Goal: Transaction & Acquisition: Purchase product/service

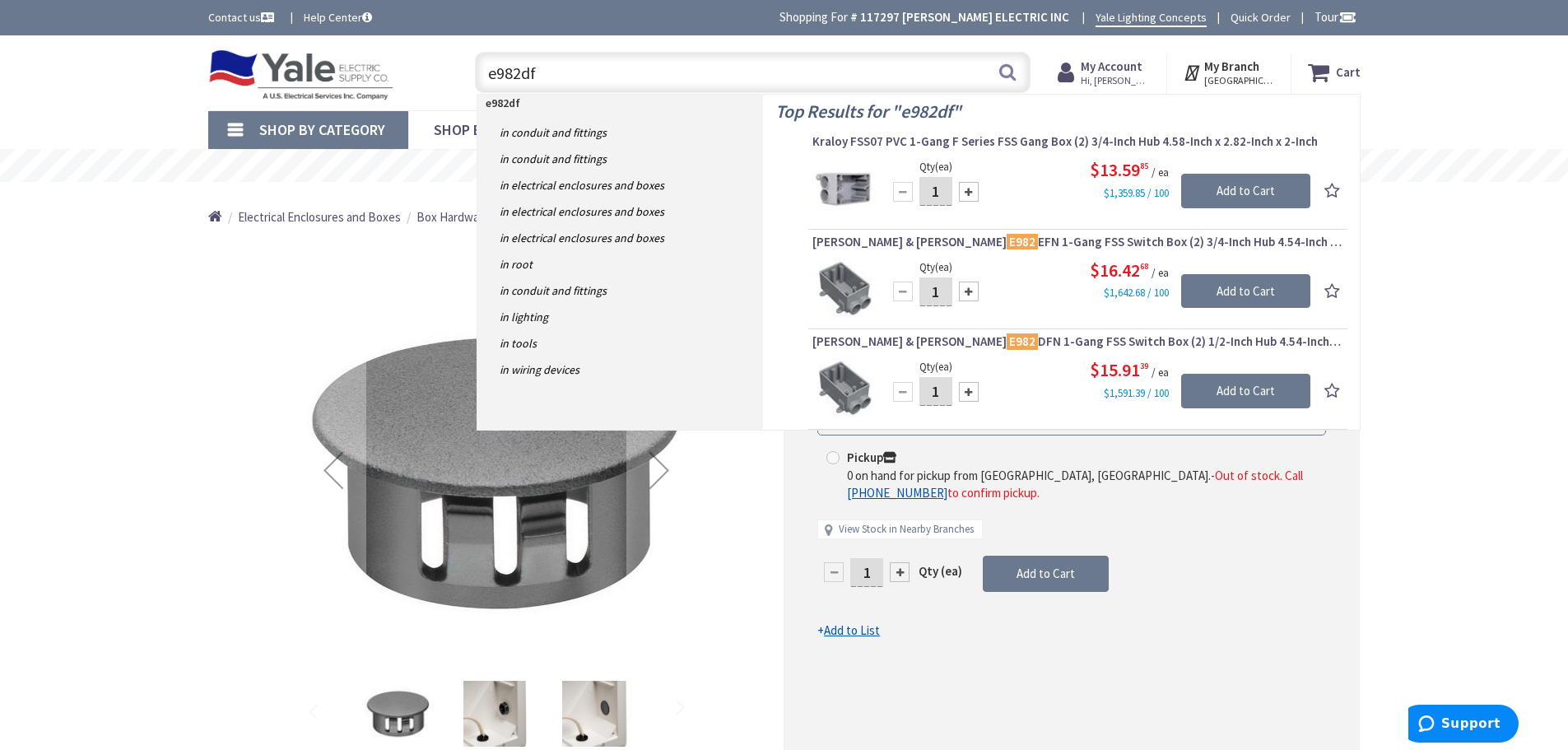
type input "e982dfn"
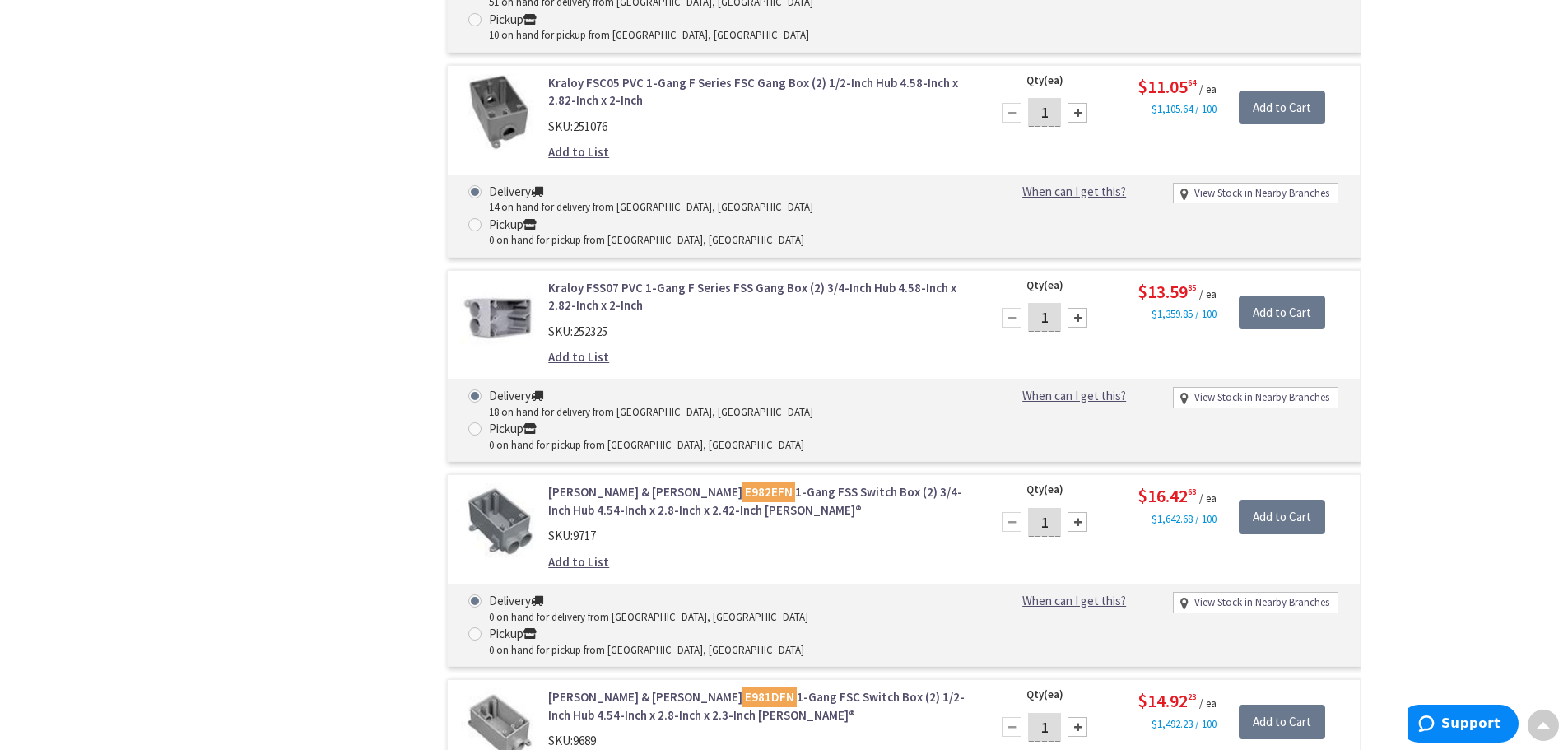
scroll to position [741, 0]
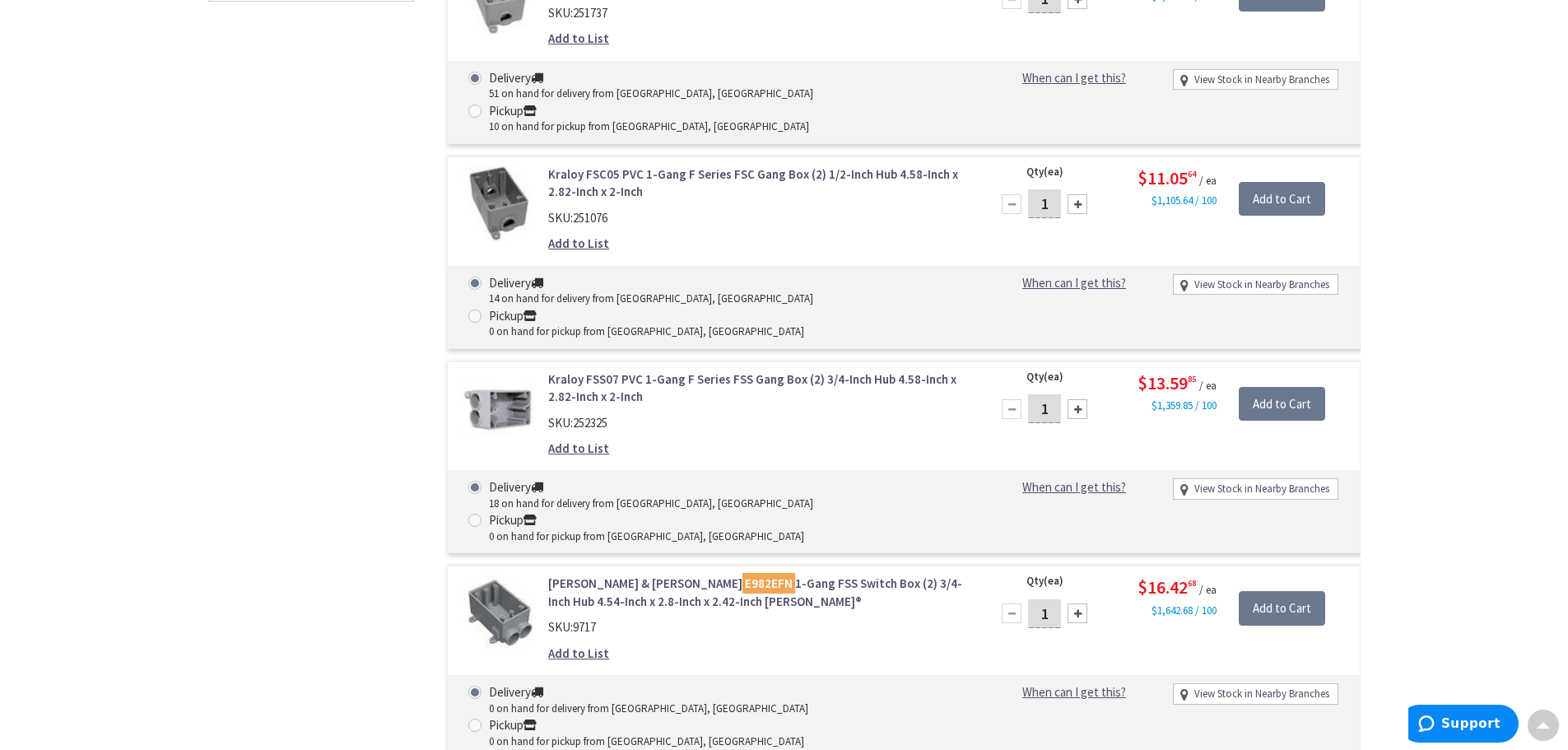
click at [1082, 399] on div at bounding box center [1077, 408] width 19 height 19
type input "2"
click at [1292, 387] on input "Add to Cart" at bounding box center [1282, 404] width 86 height 35
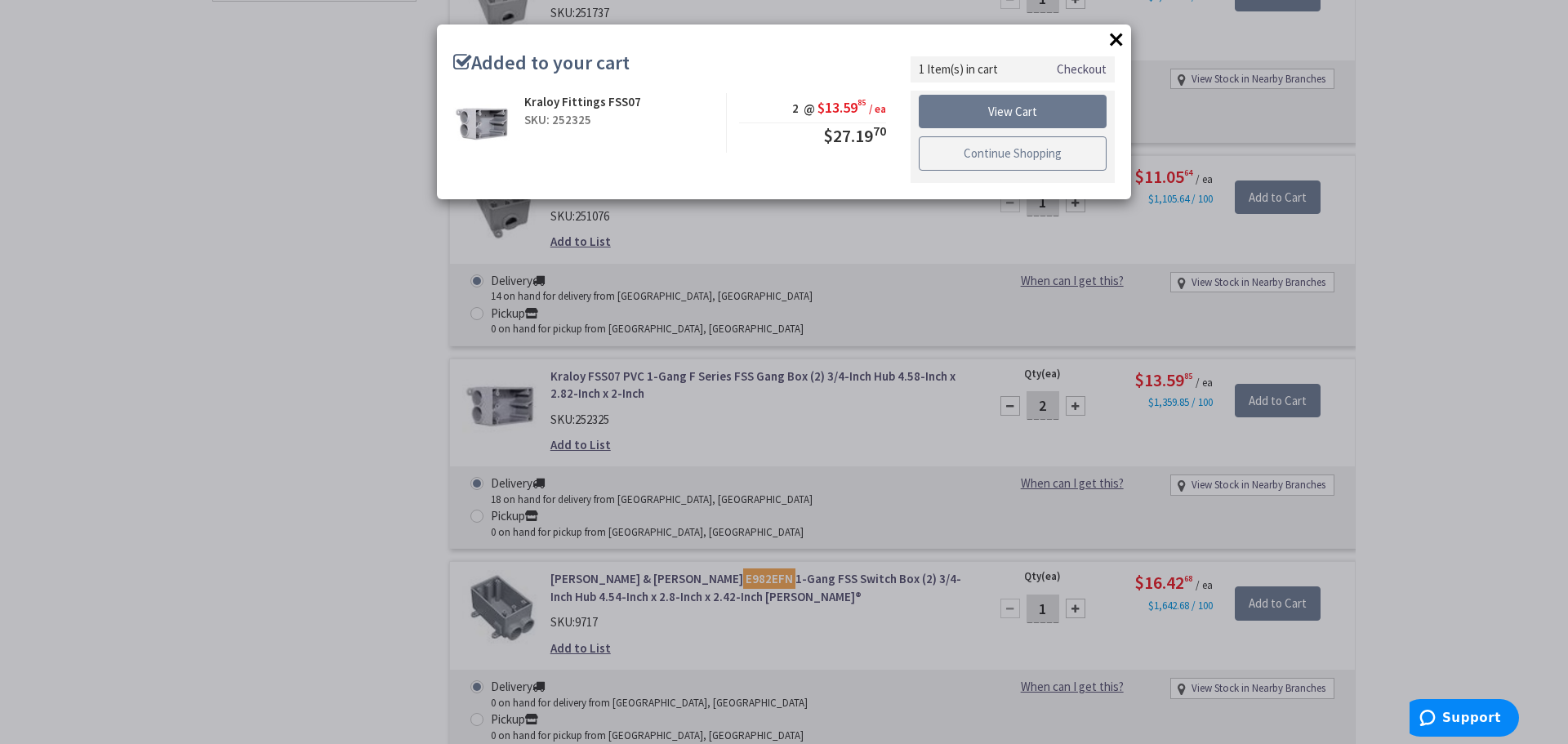
click at [1026, 154] on link "Continue Shopping" at bounding box center [1012, 153] width 188 height 34
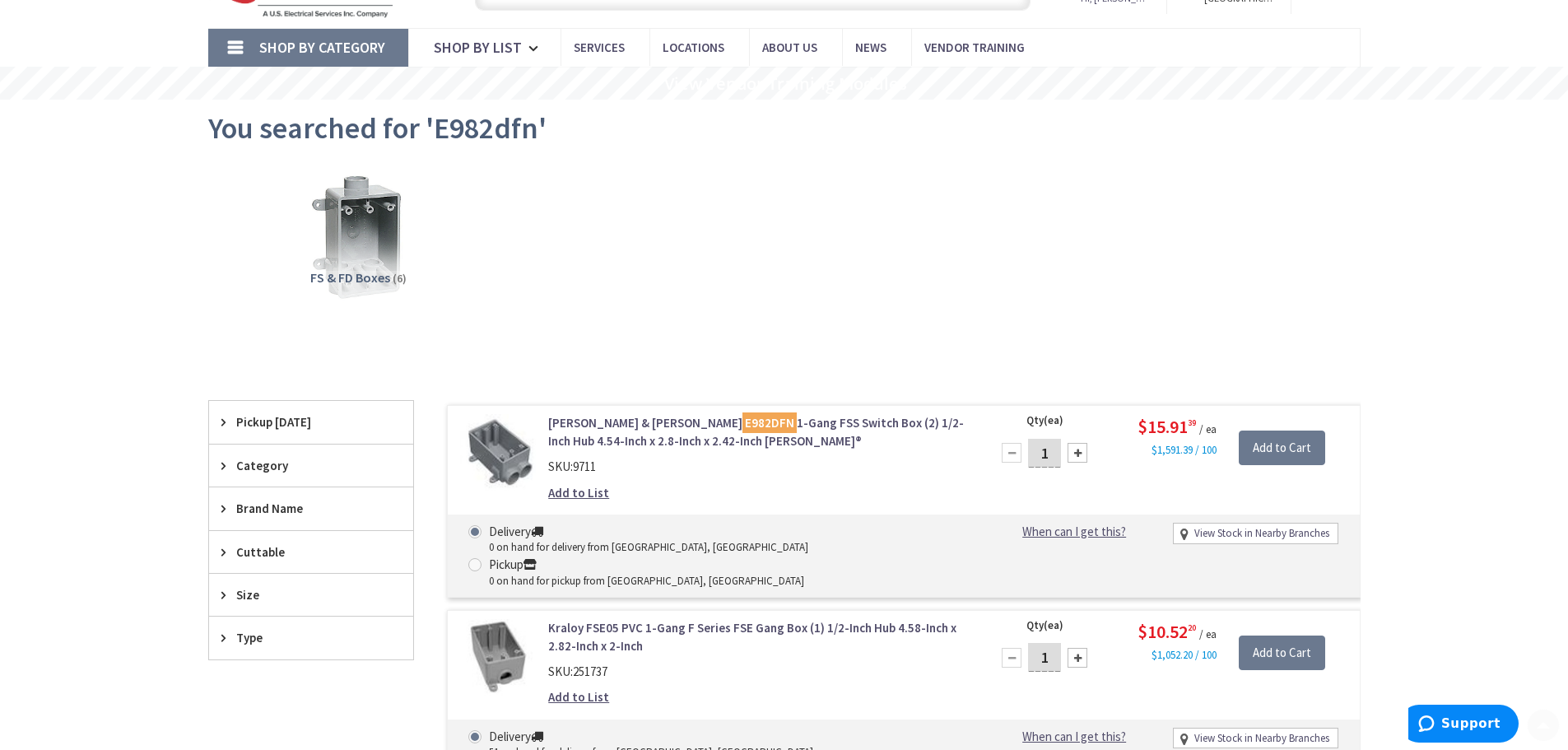
scroll to position [0, 0]
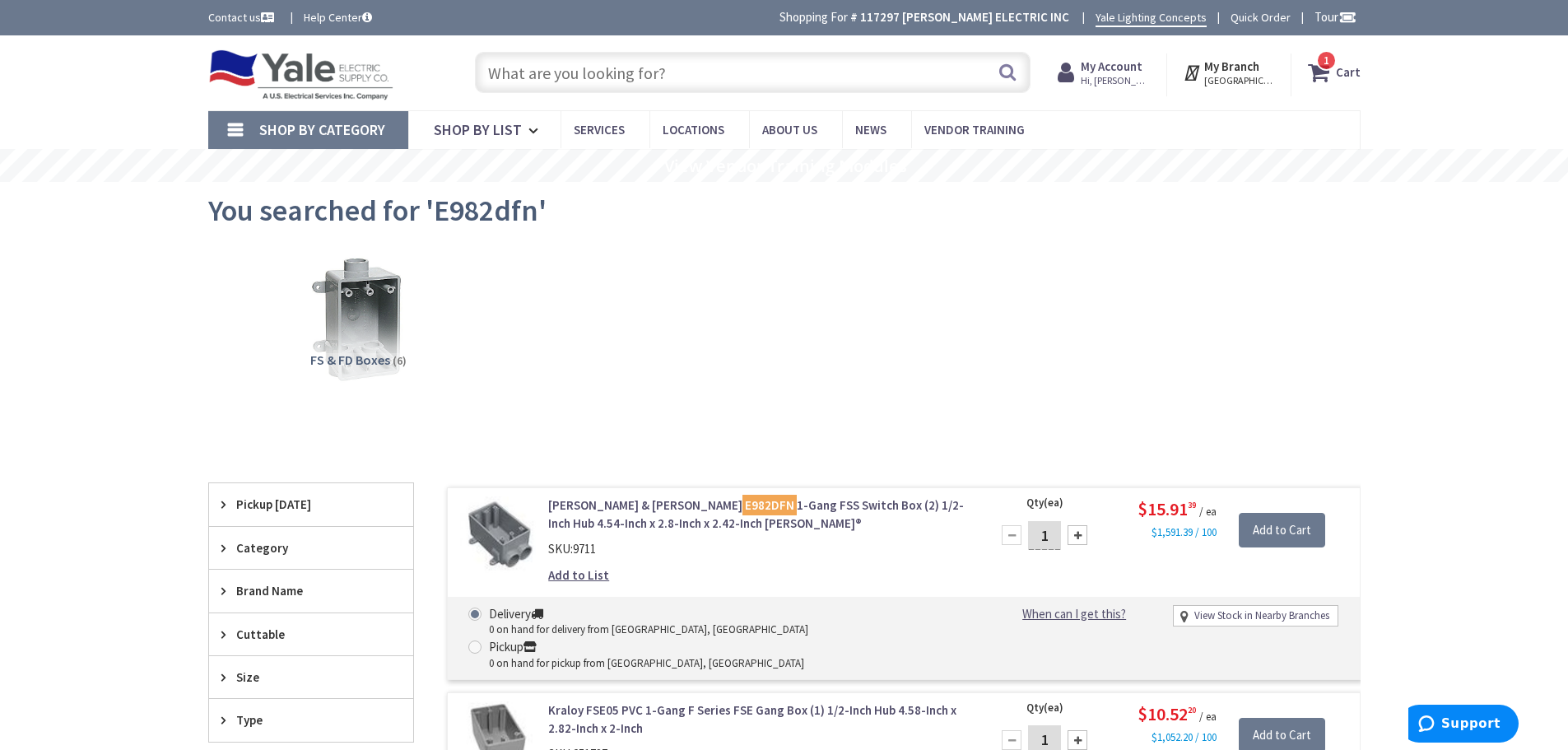
click at [569, 64] on input "text" at bounding box center [752, 72] width 555 height 41
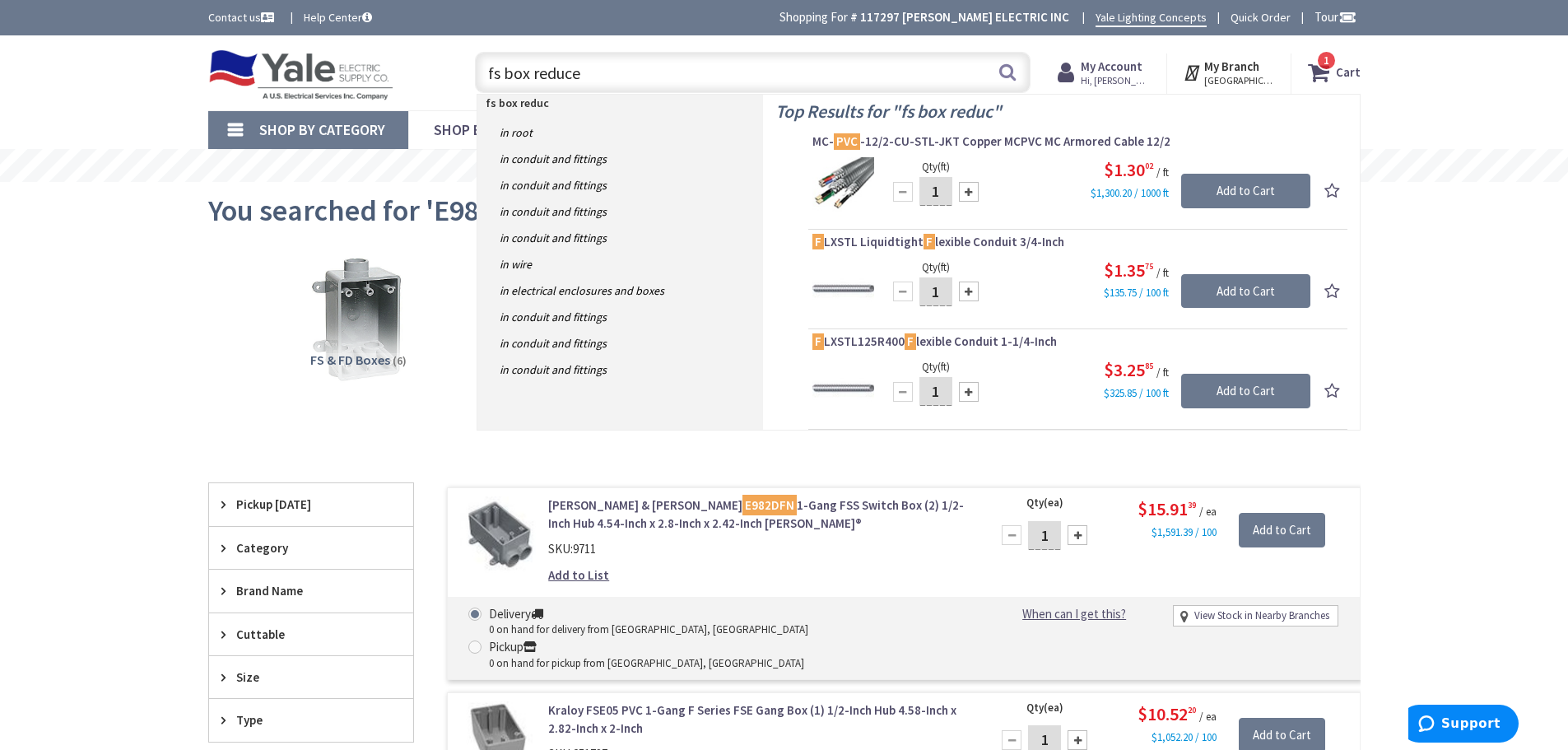
type input "fs box reducer"
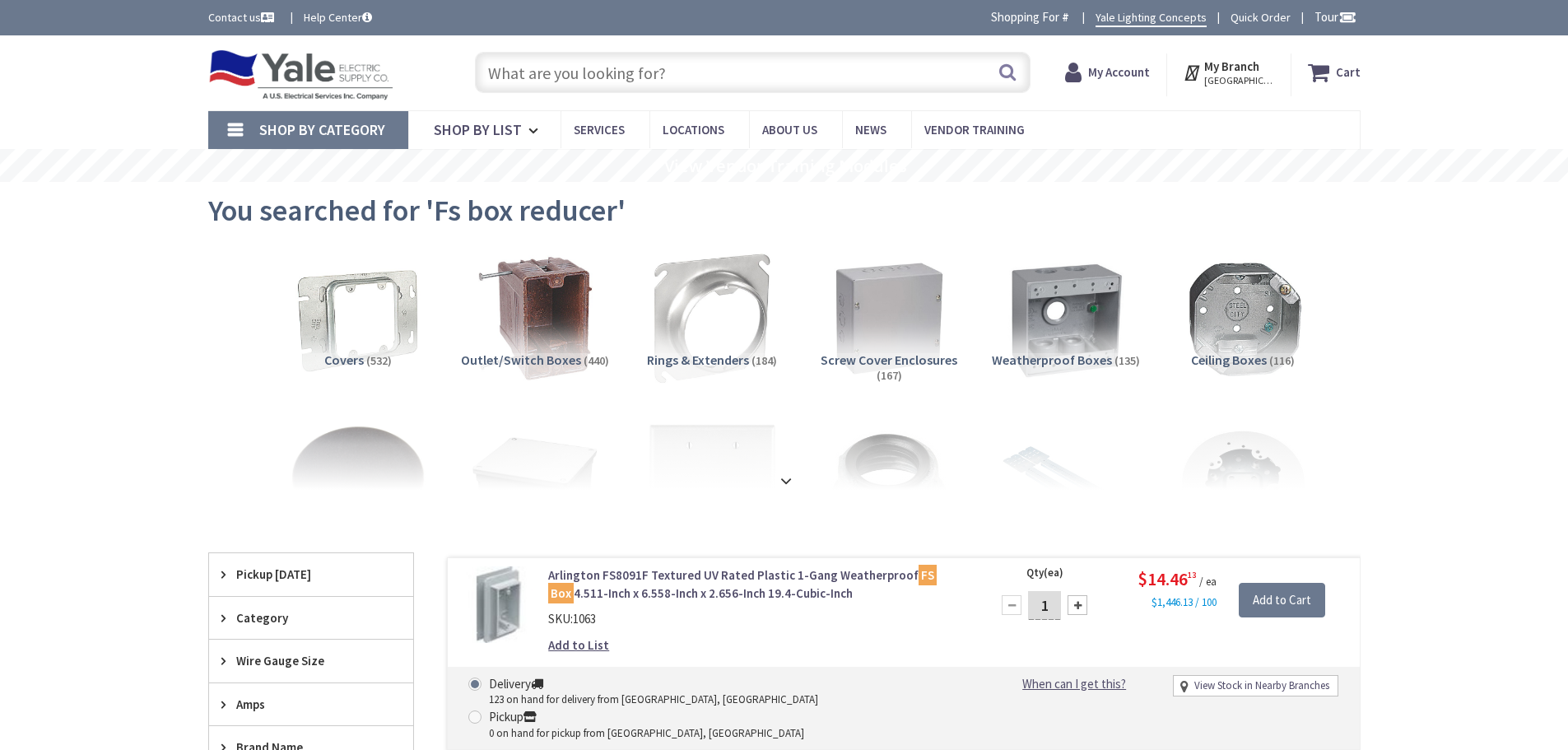
click at [678, 71] on input "text" at bounding box center [752, 72] width 555 height 41
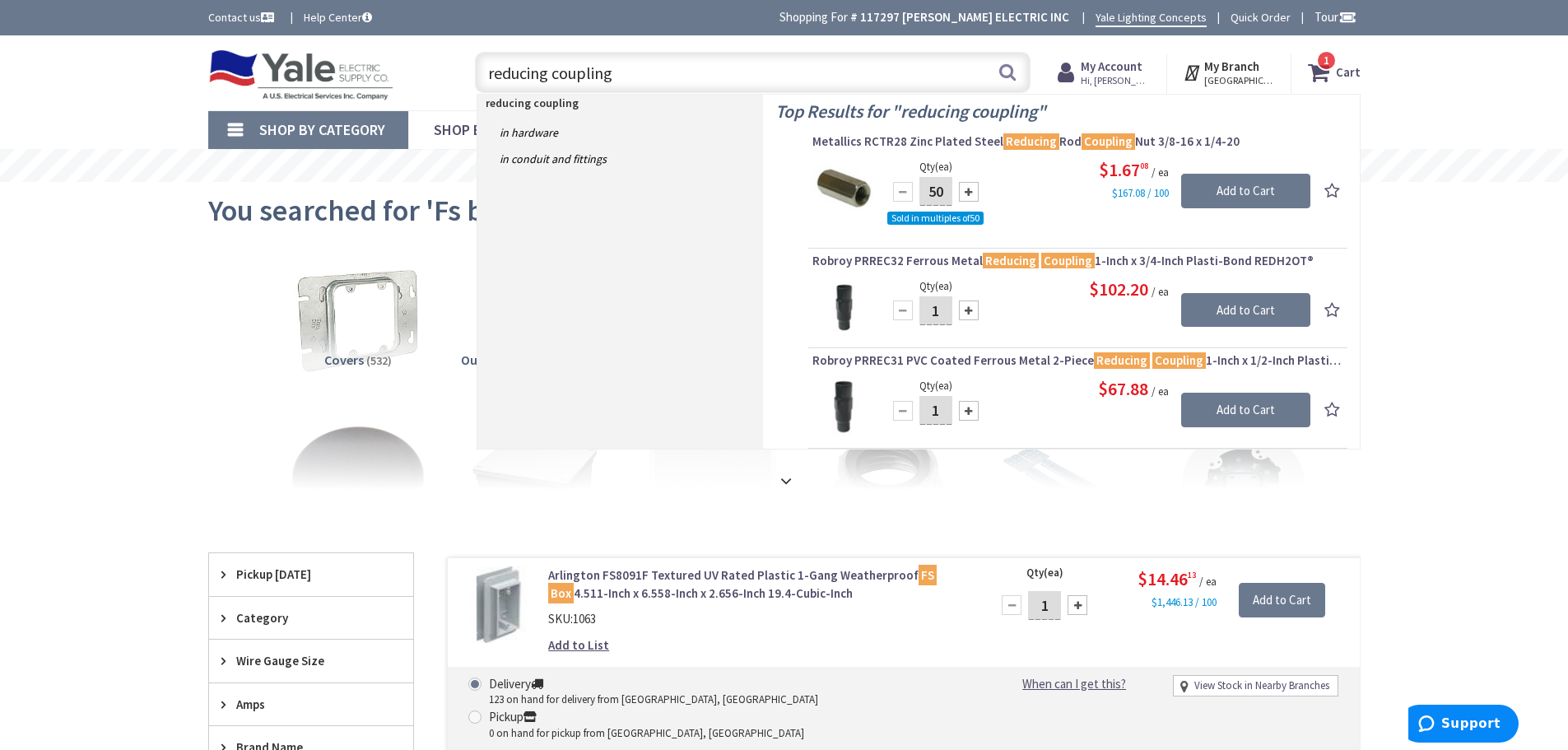
drag, startPoint x: 610, startPoint y: 74, endPoint x: 449, endPoint y: 71, distance: 161.0
click at [449, 71] on div "Toggle Nav reducing coupling reducing coupling Search 1 1 1 items Cart My Cart 1" at bounding box center [784, 73] width 1177 height 55
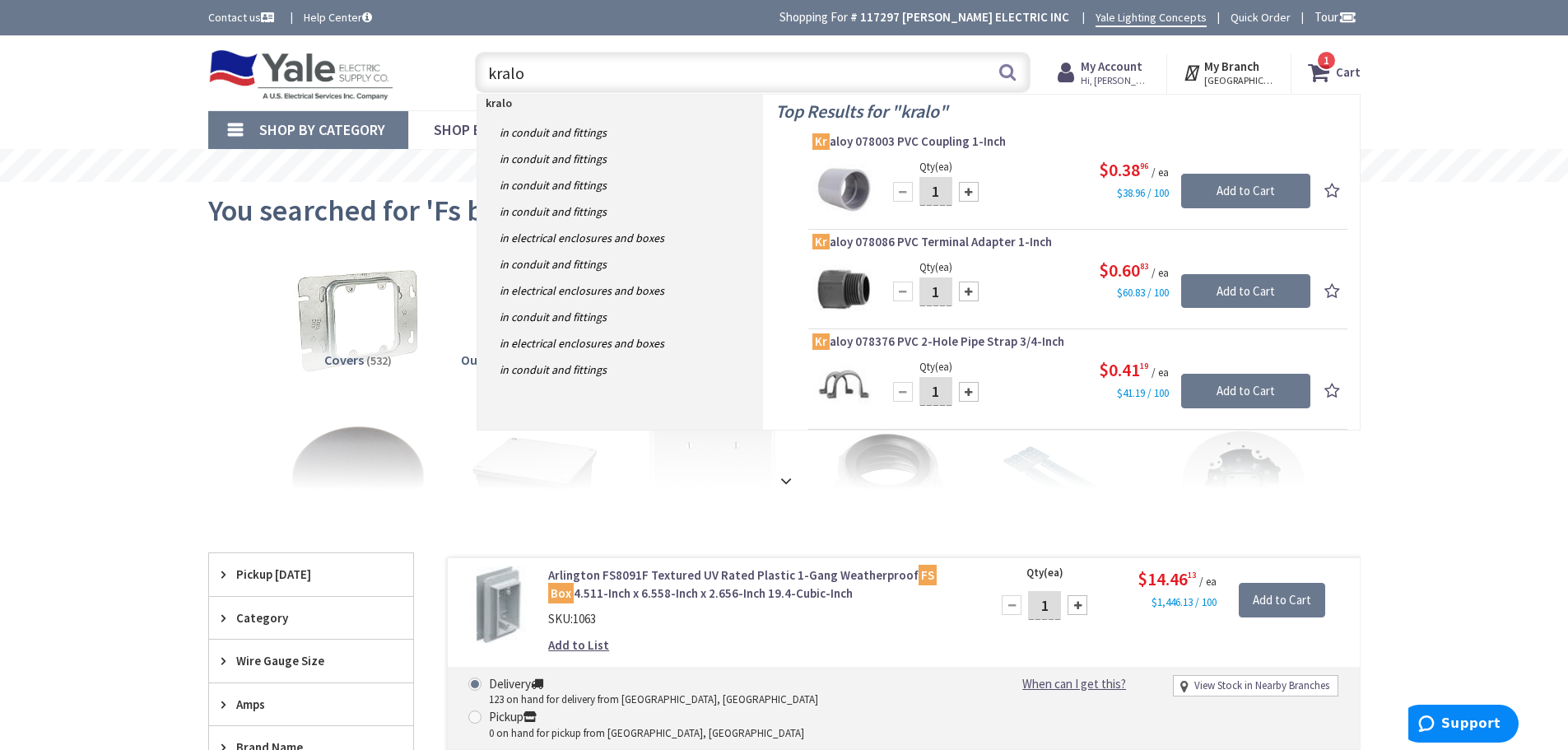
type input "kraloy"
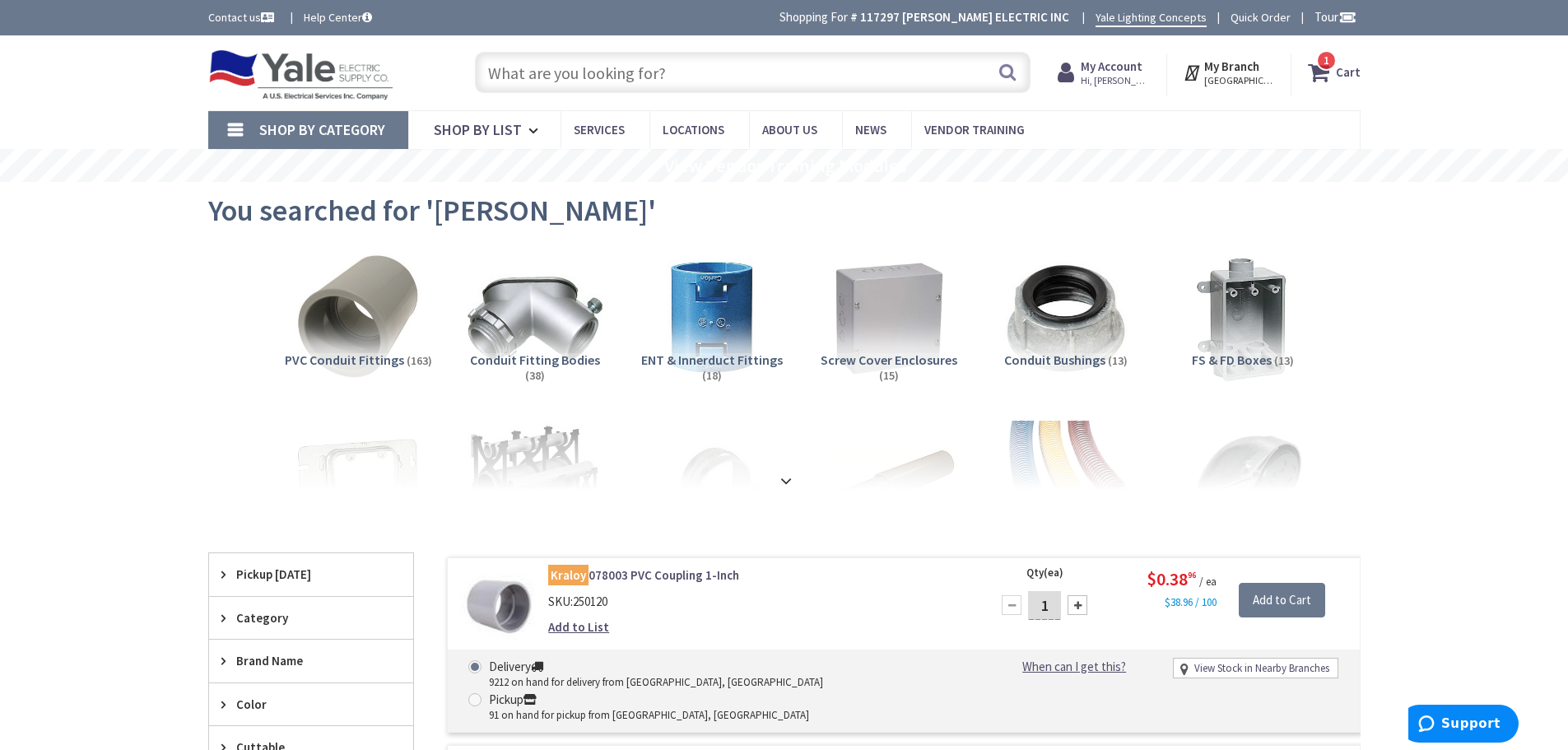
click at [1339, 74] on strong "Cart" at bounding box center [1347, 72] width 25 height 30
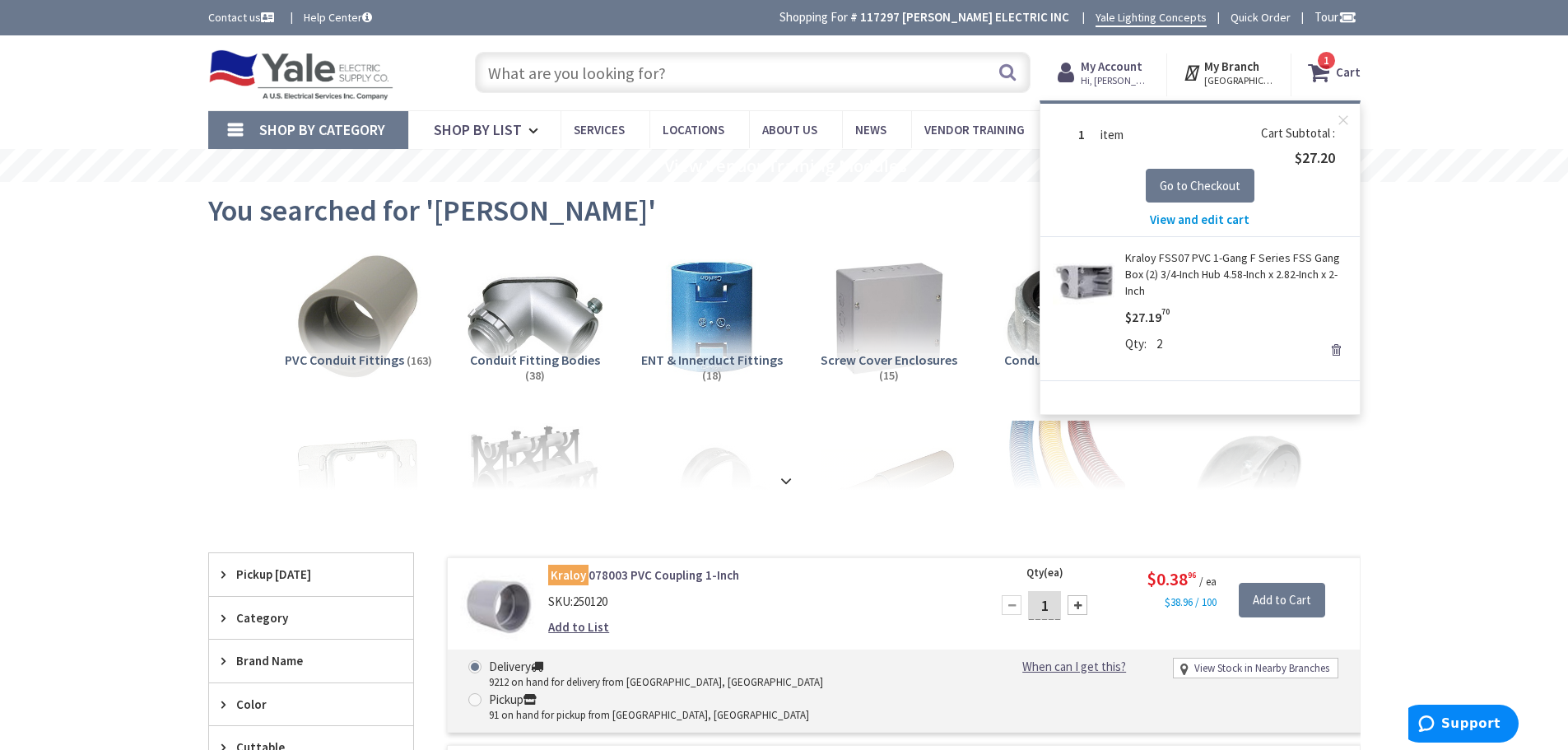
click at [1205, 258] on link "Kraloy FSS07 PVC 1-Gang F Series FSS Gang Box (2) 3/4-Inch Hub 4.58-Inch x 2.82…" at bounding box center [1236, 274] width 222 height 49
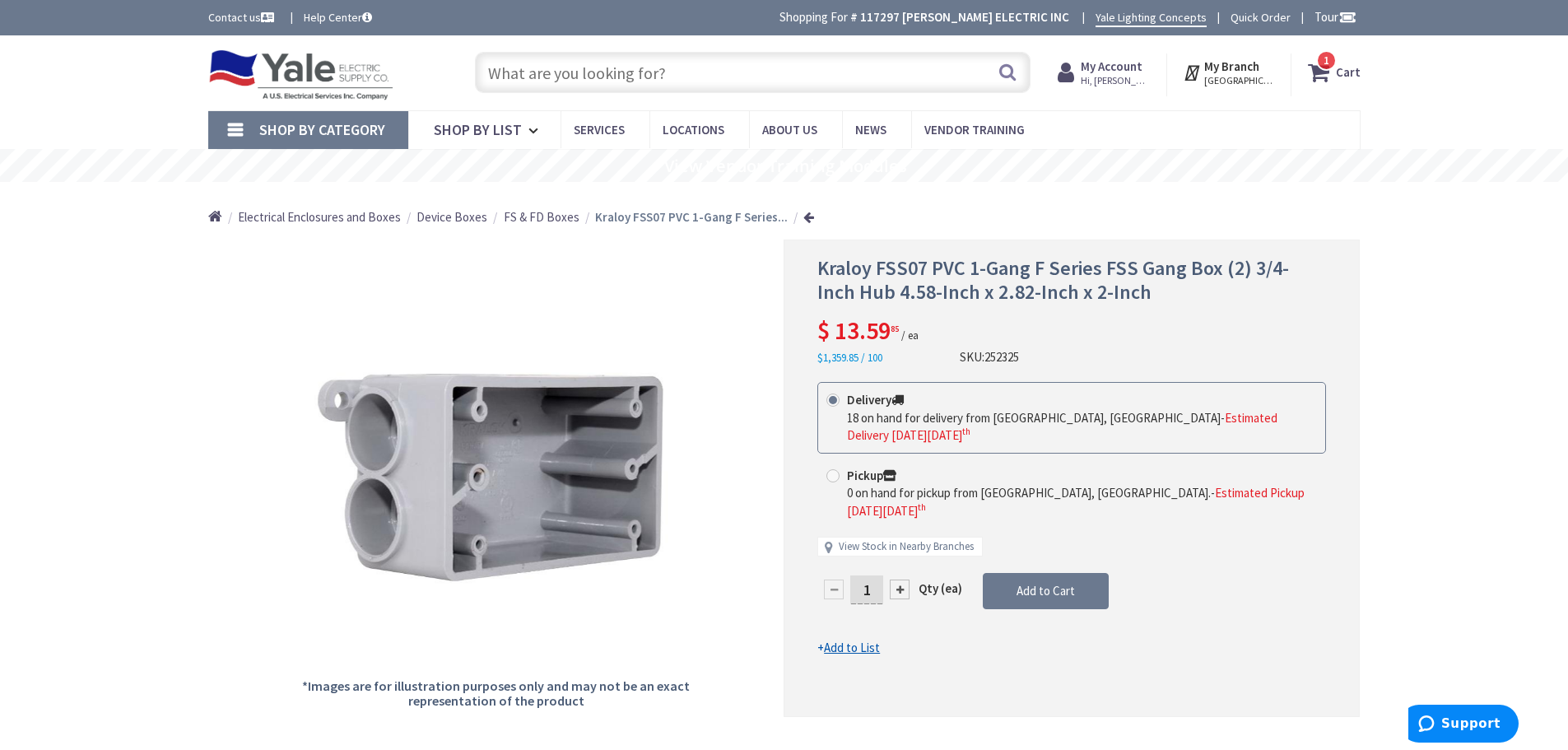
click at [504, 65] on input "text" at bounding box center [752, 72] width 555 height 41
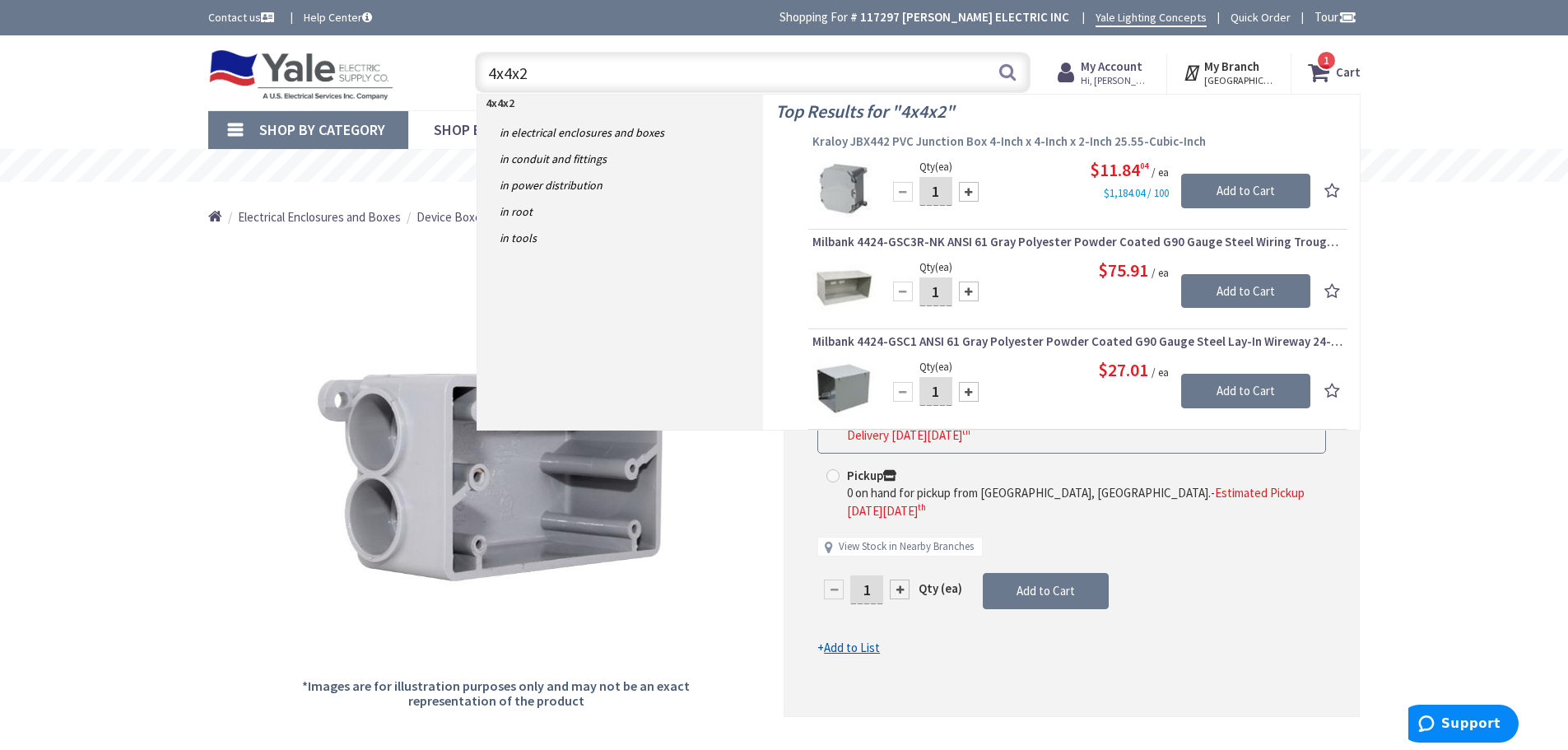
type input "4x4x2"
click at [963, 144] on span "Kraloy JBX442 PVC Junction Box 4-Inch x 4-Inch x 2-Inch 25.55-Cubic-Inch" at bounding box center [1078, 141] width 531 height 16
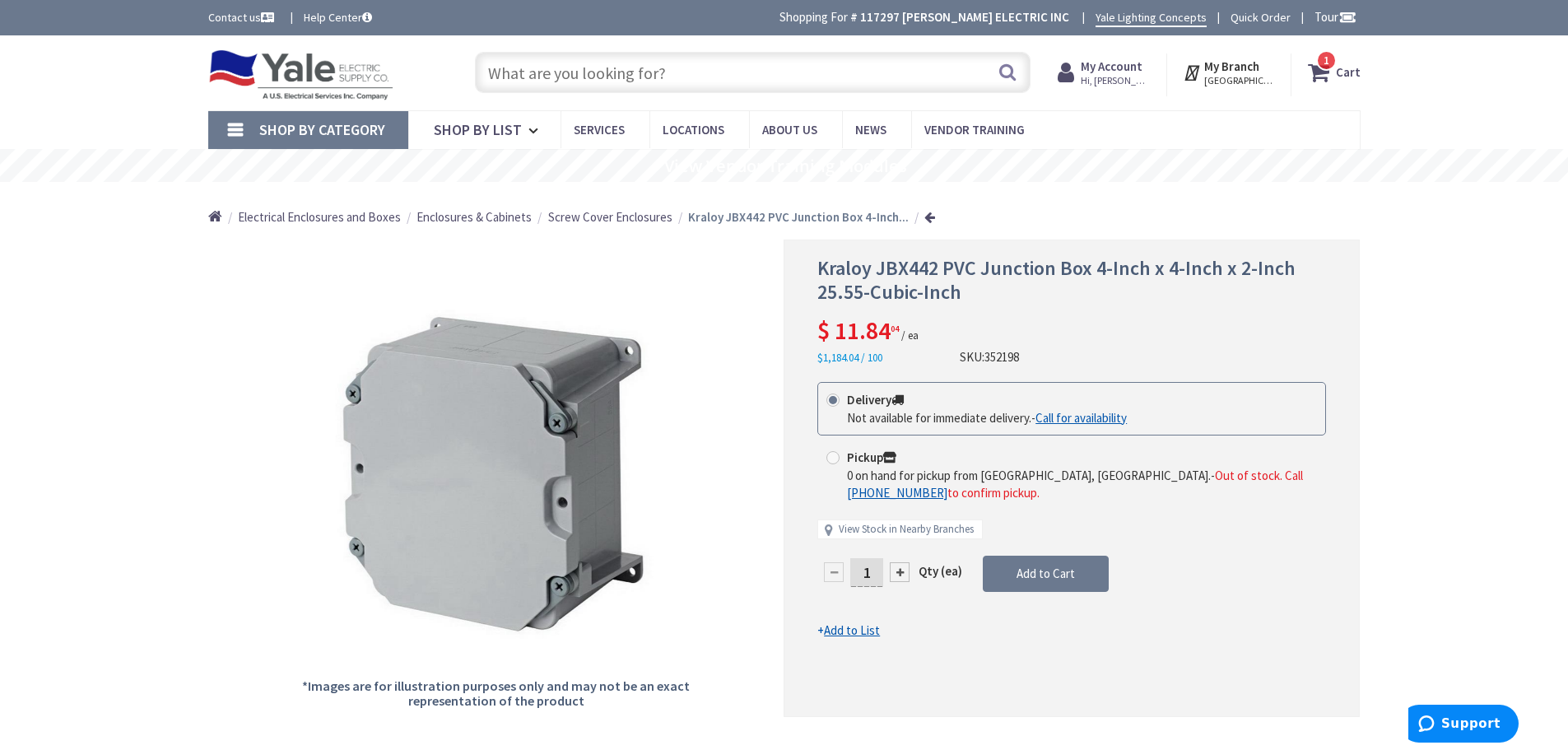
click input "text"
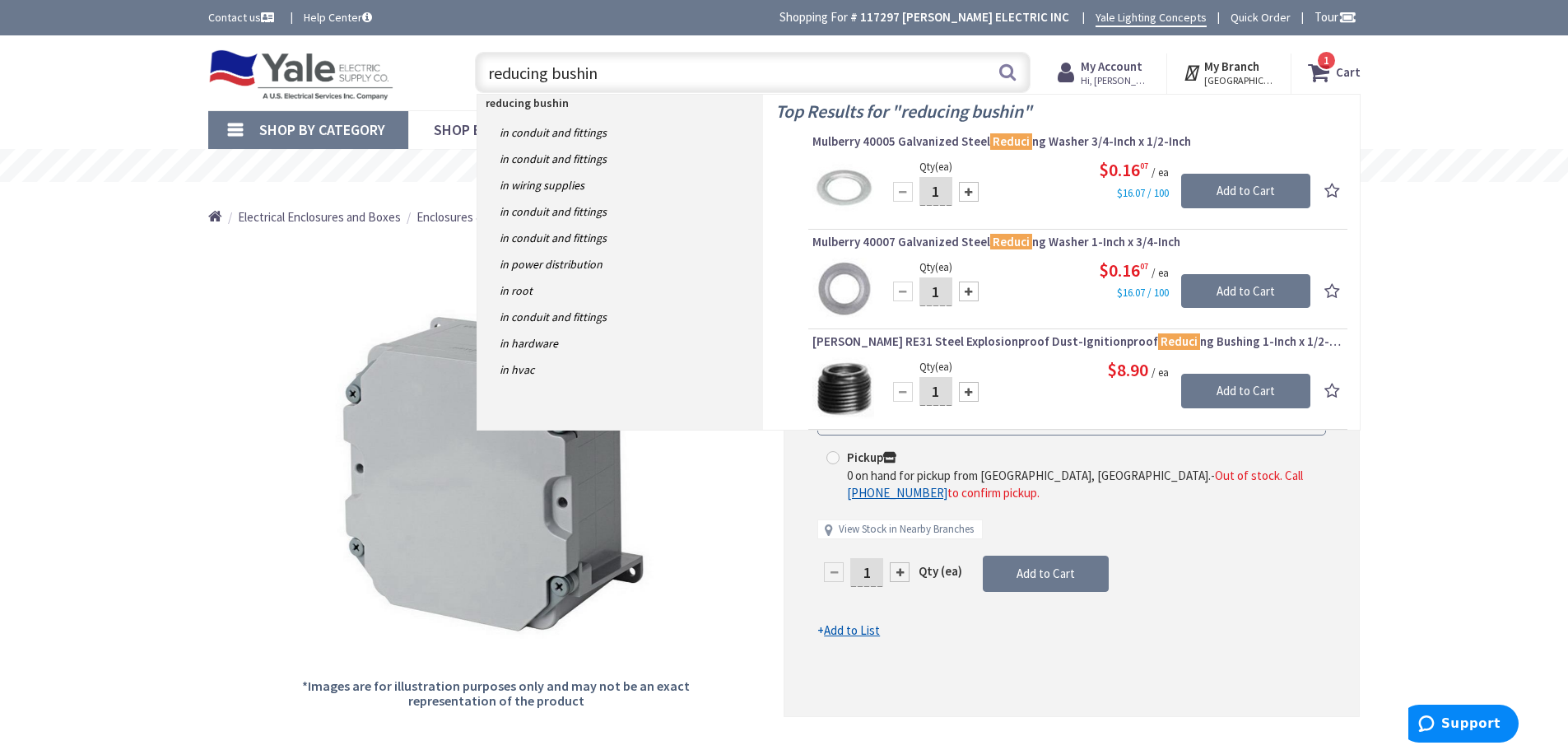
type input "reducing bushing"
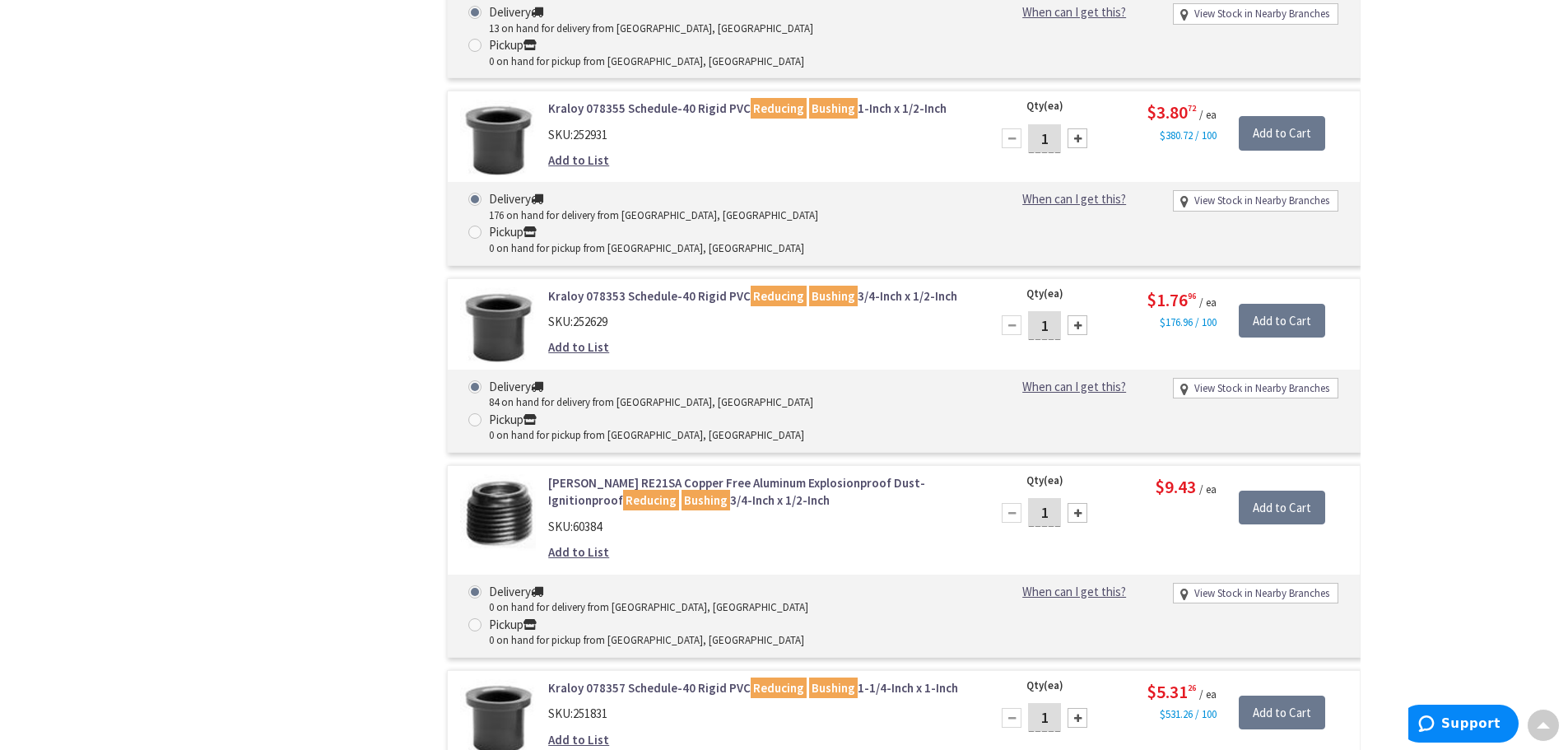
scroll to position [1317, 0]
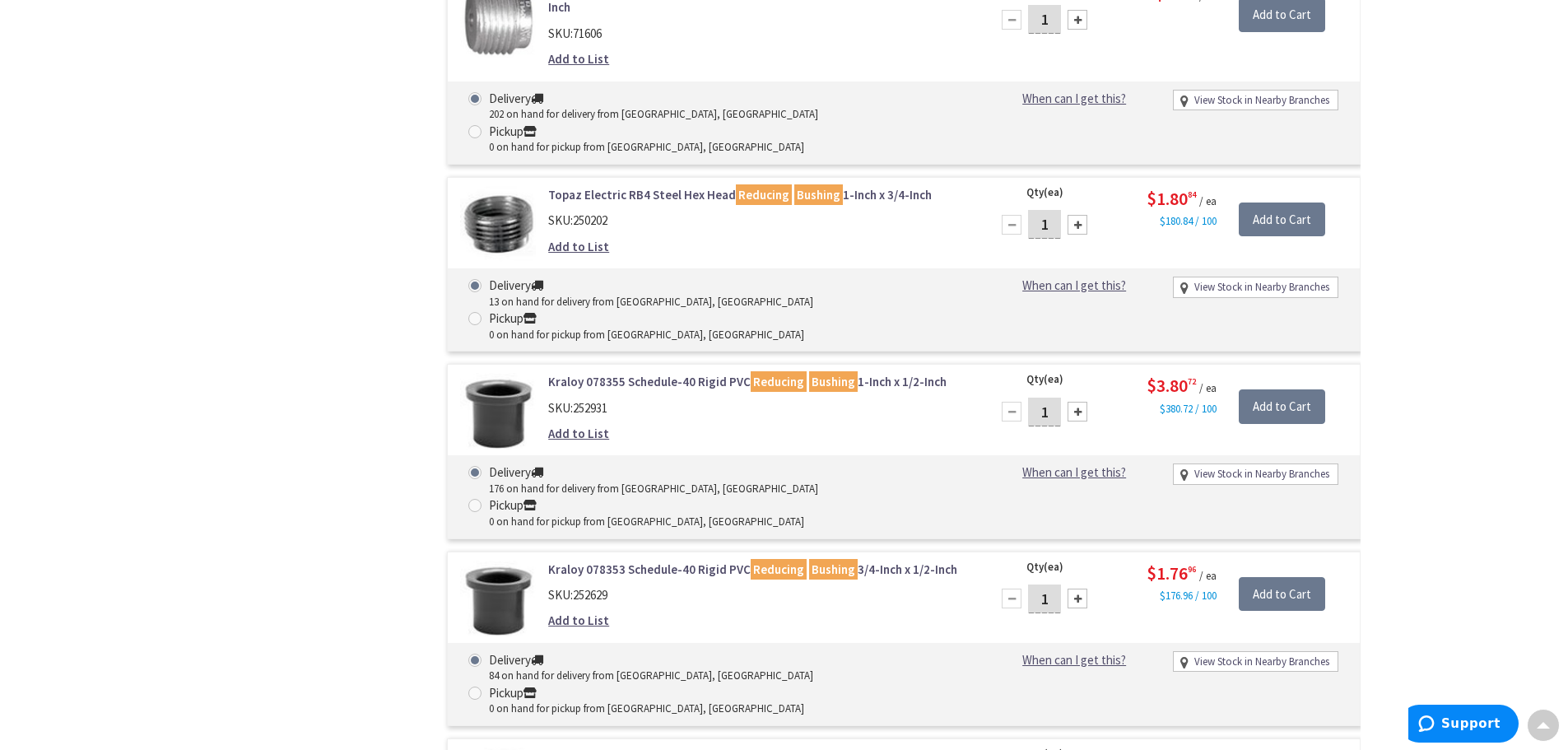
click at [718, 561] on link "Kraloy 078353 Schedule-40 Rigid PVC Reducing Bushing 3/4-Inch x 1/2-Inch" at bounding box center [758, 569] width 419 height 17
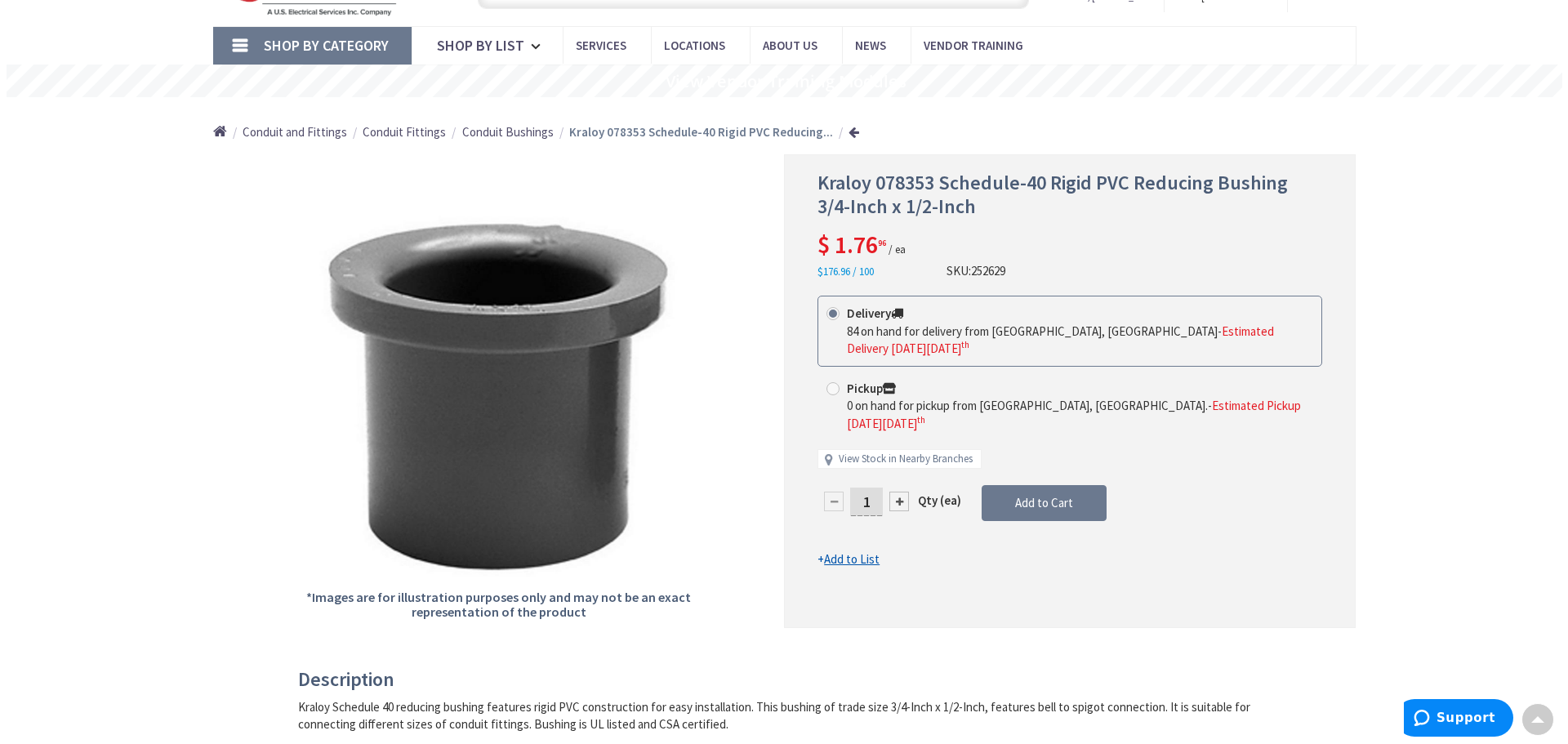
scroll to position [81, 0]
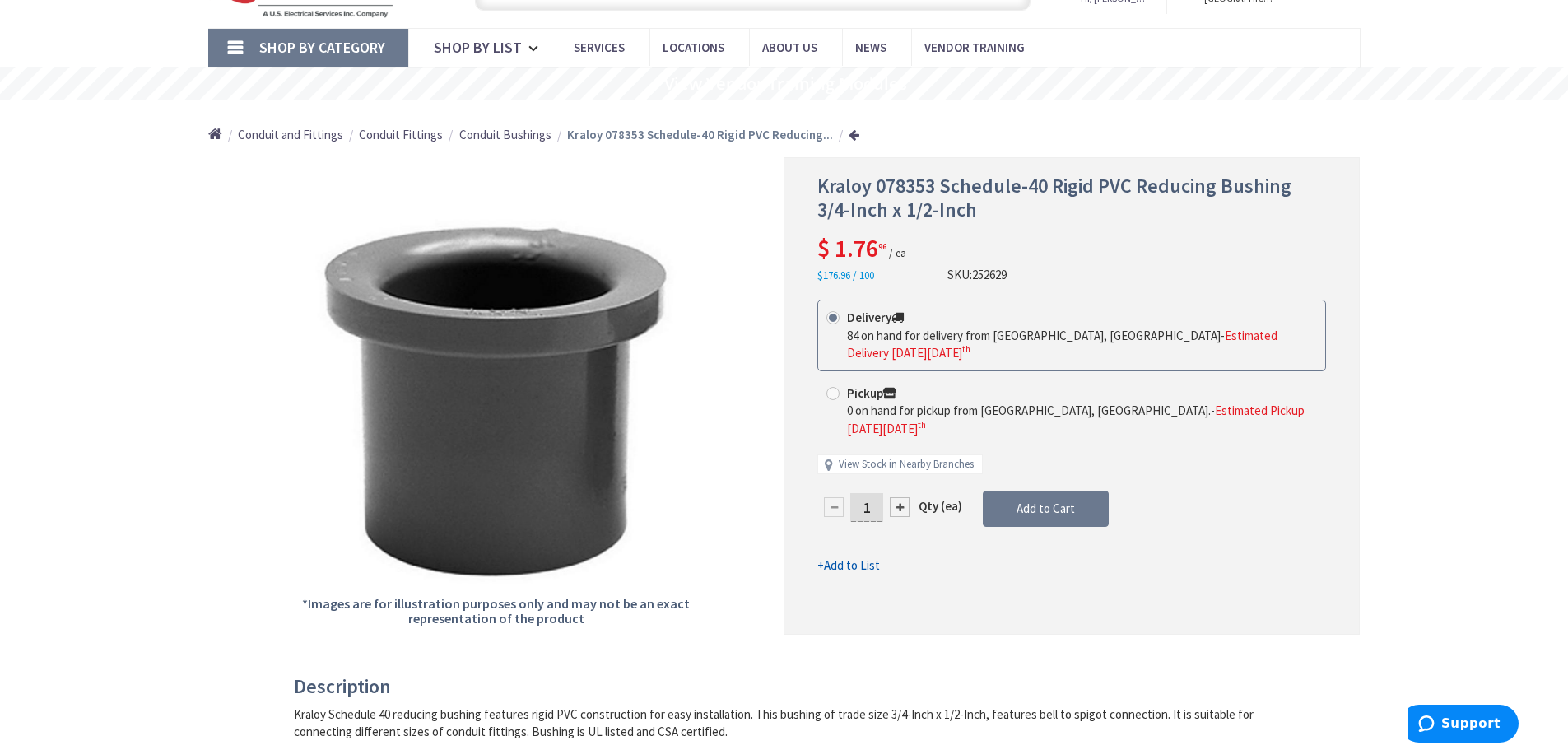
click at [896, 497] on div at bounding box center [899, 506] width 19 height 19
click at [896, 476] on div at bounding box center [1072, 396] width 575 height 475
click at [896, 497] on div at bounding box center [899, 506] width 19 height 19
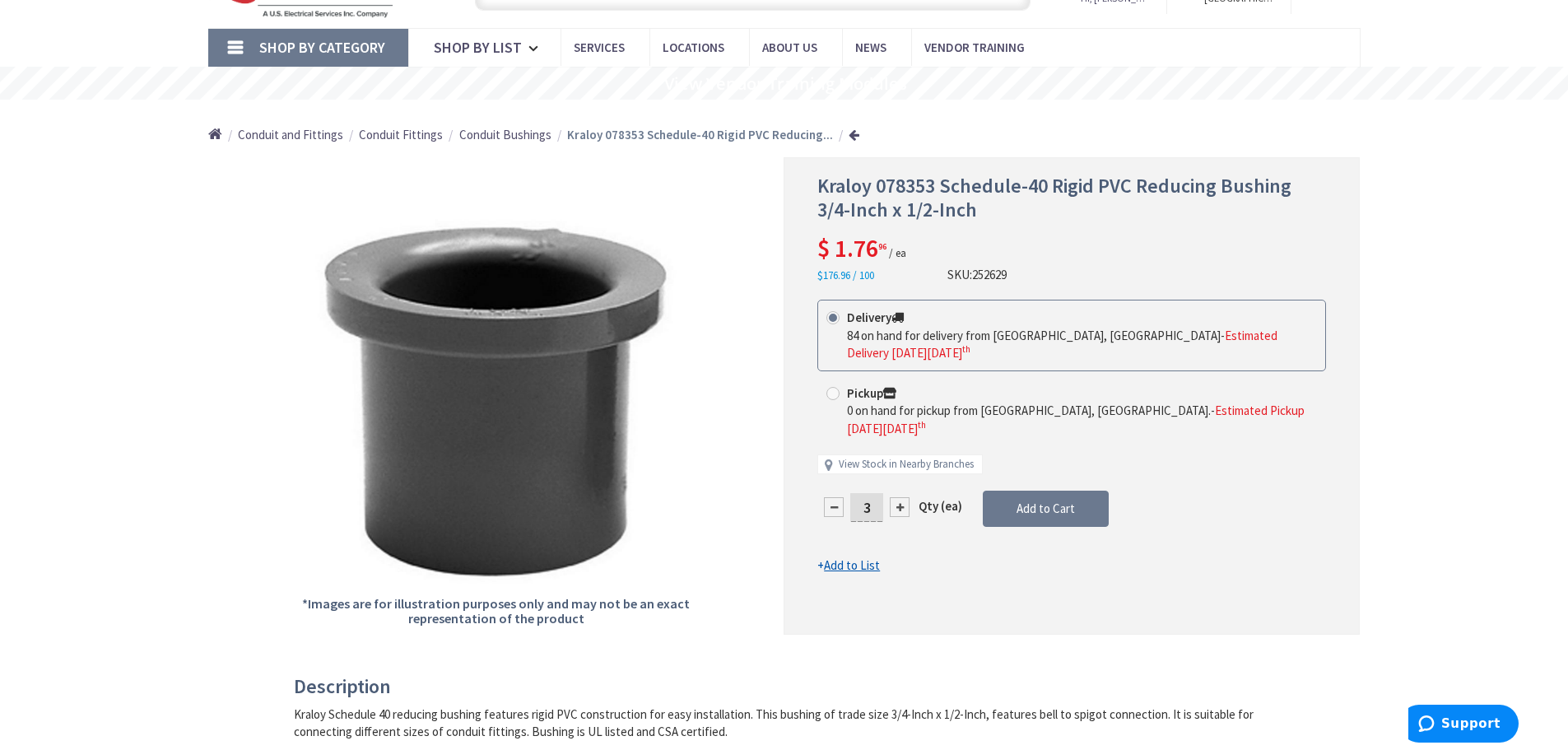
type input "4"
click at [1038, 490] on button "Add to Cart" at bounding box center [1046, 508] width 126 height 36
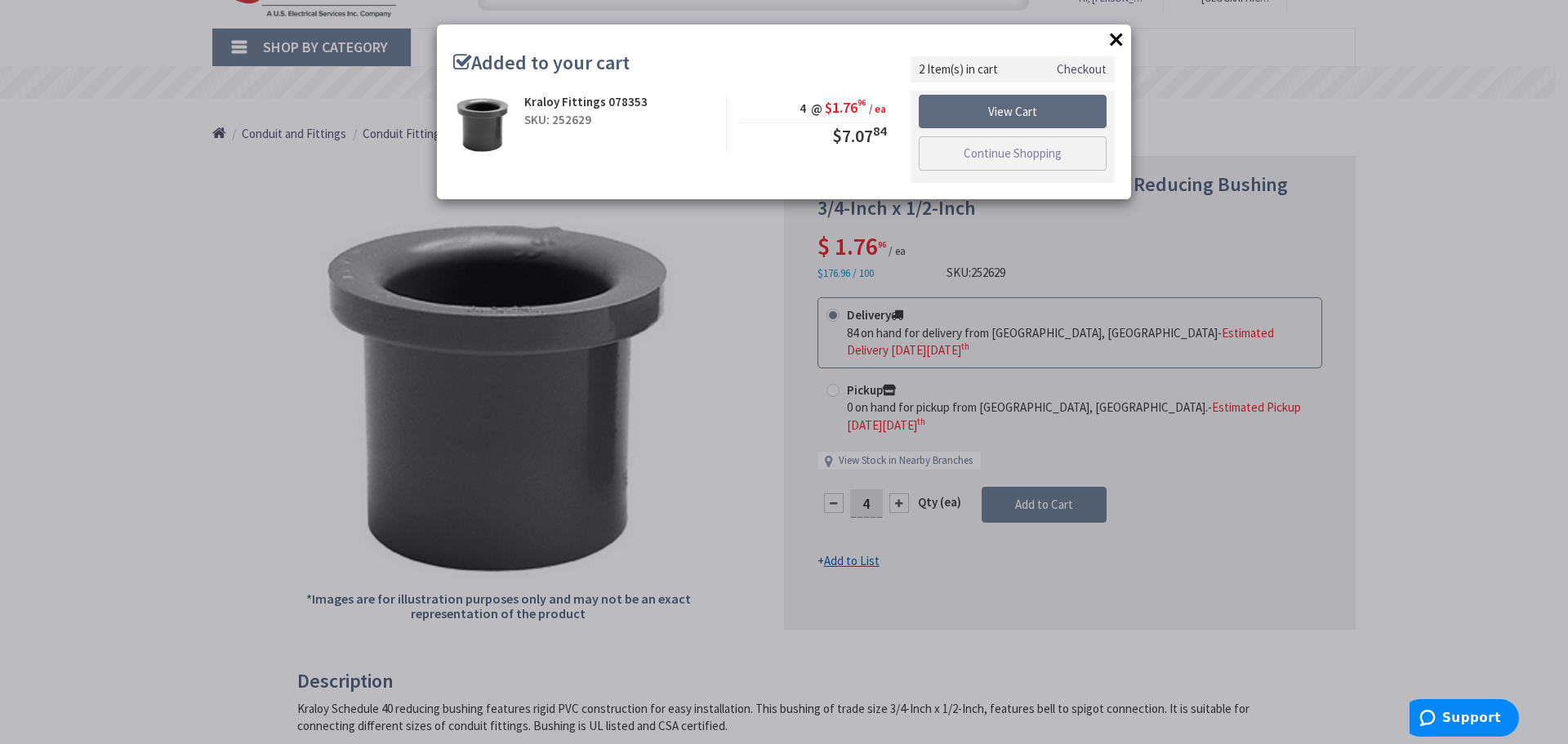
click at [1034, 110] on link "View Cart" at bounding box center [1012, 112] width 188 height 34
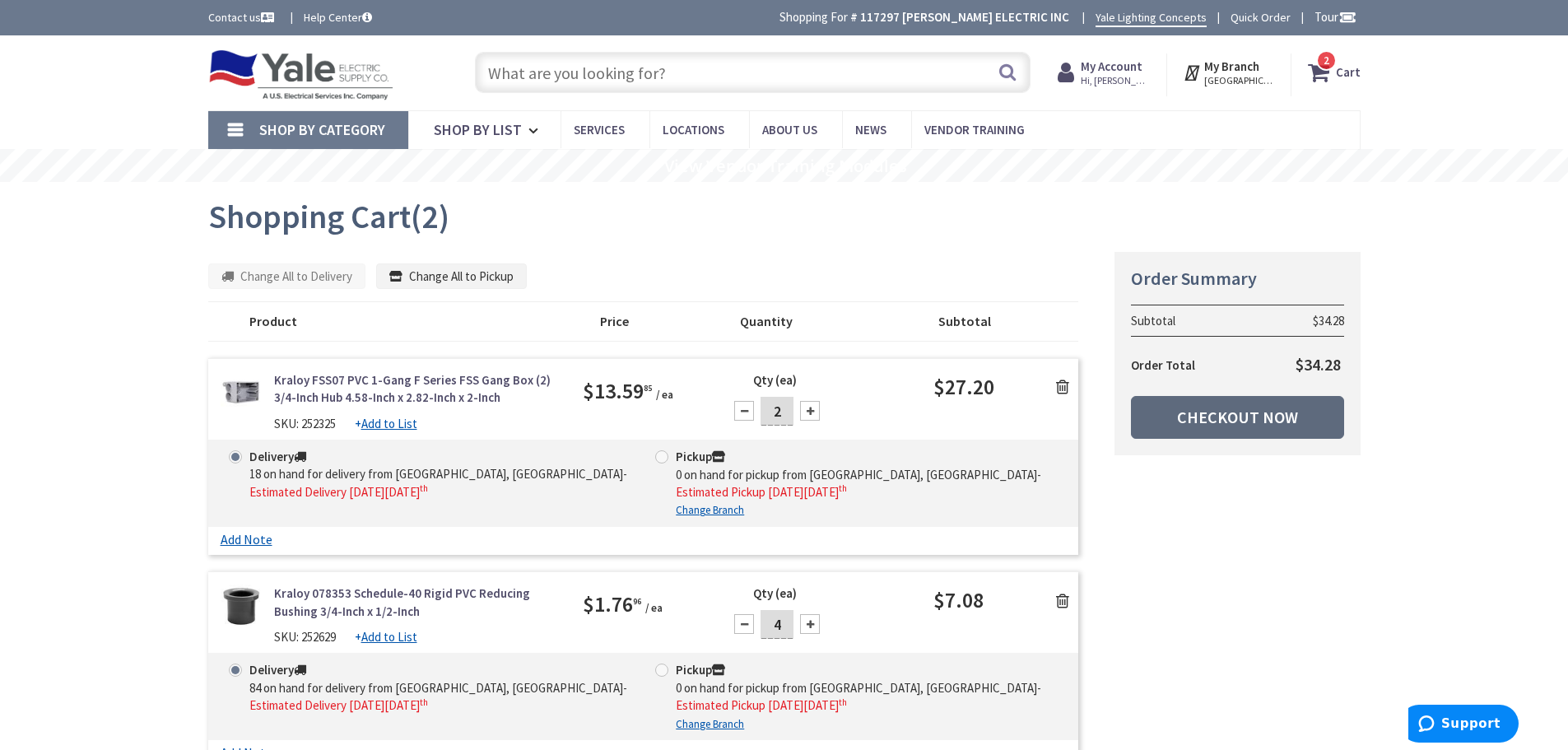
click at [1254, 421] on link "Checkout Now" at bounding box center [1237, 417] width 213 height 43
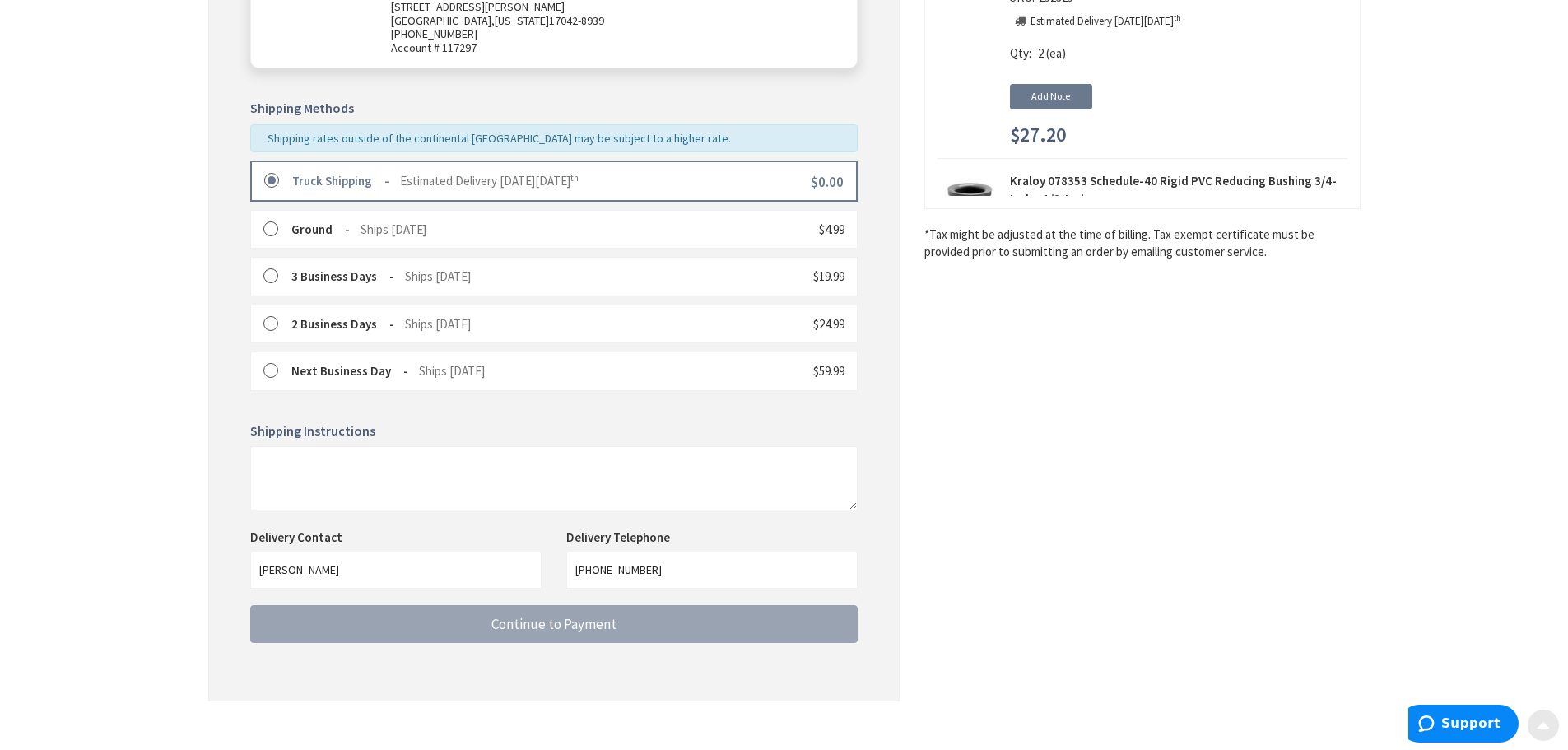
scroll to position [330, 0]
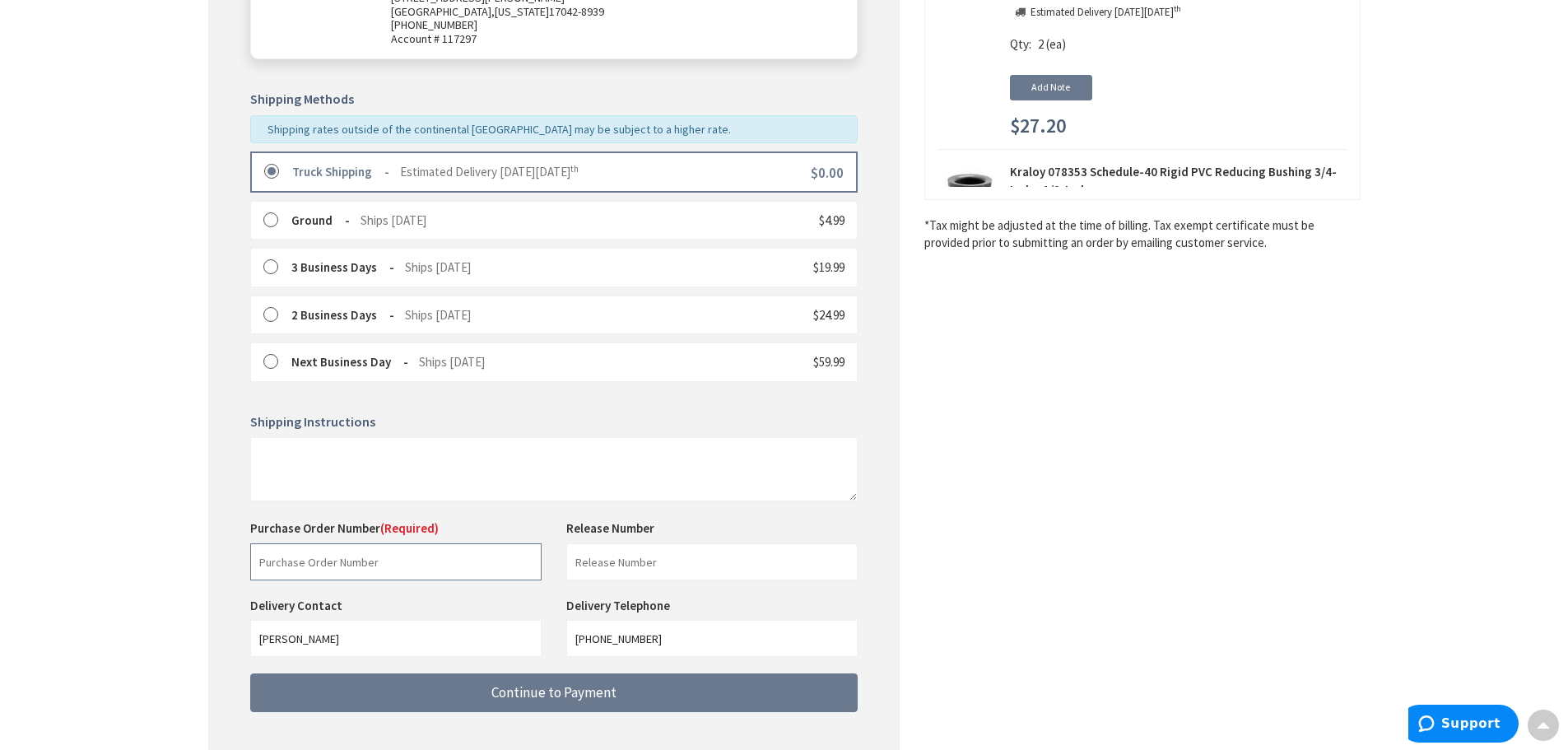
click at [330, 556] on input "text" at bounding box center [396, 562] width 292 height 37
type input "m"
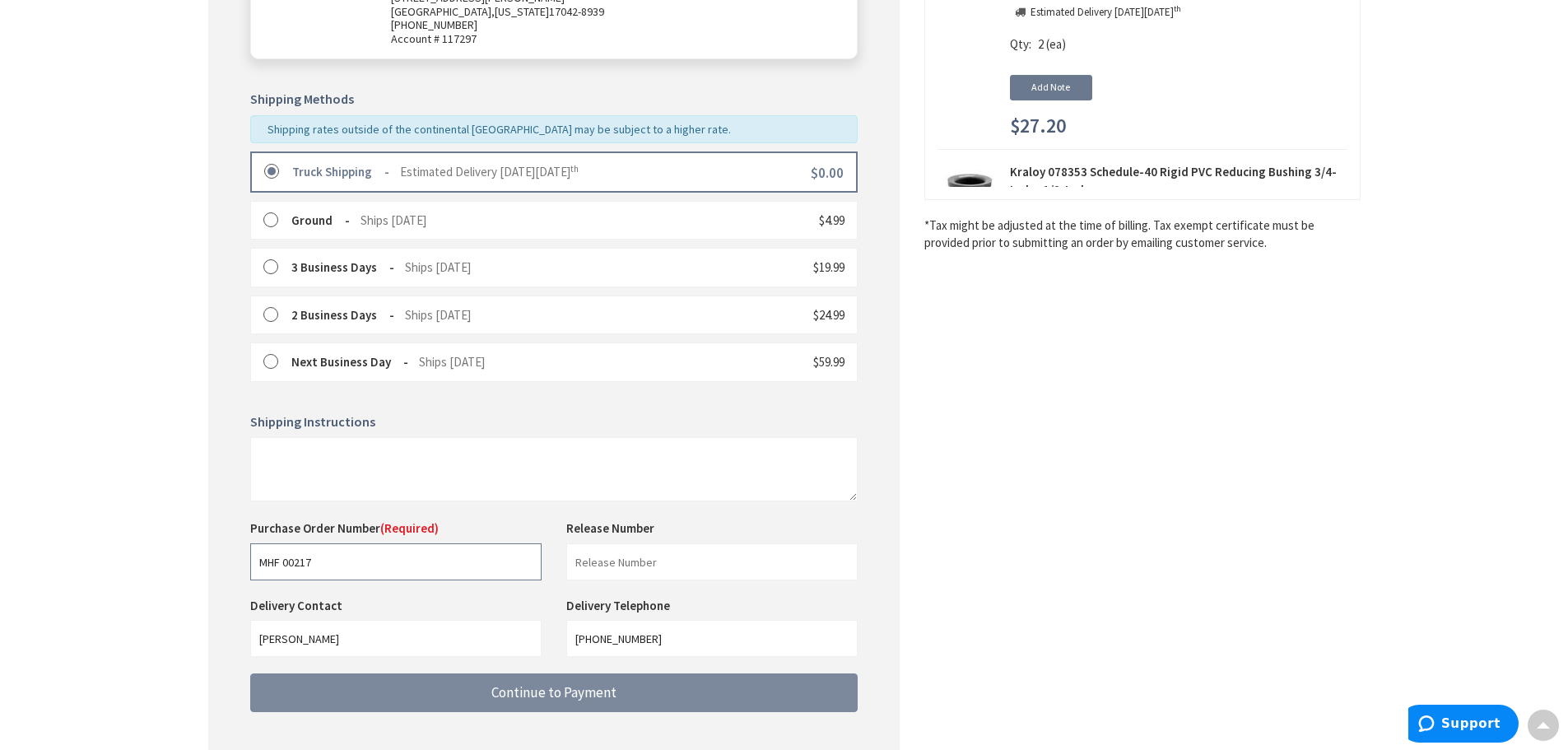
type input "MHF 00217"
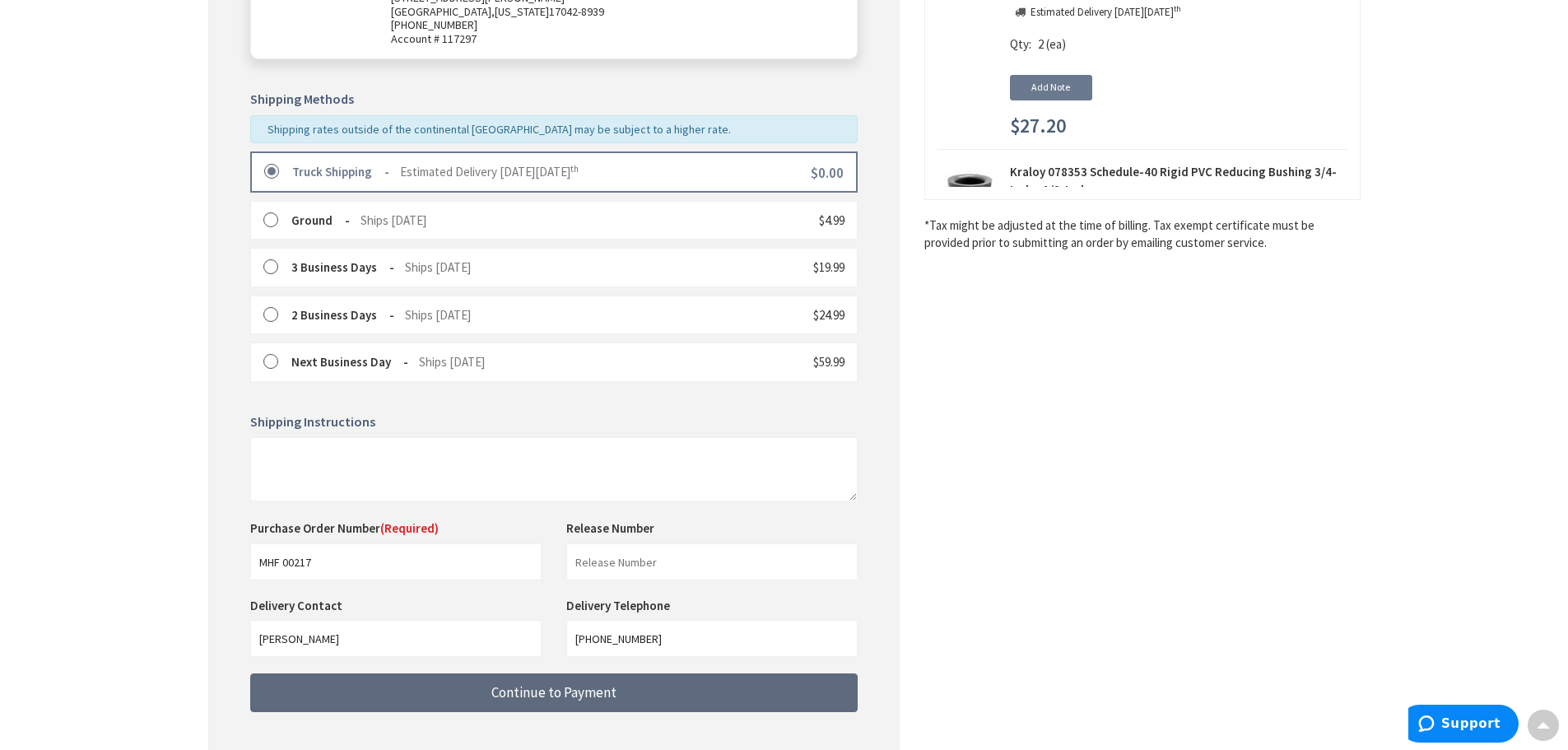
click at [533, 685] on span "Continue to Payment" at bounding box center [554, 692] width 125 height 18
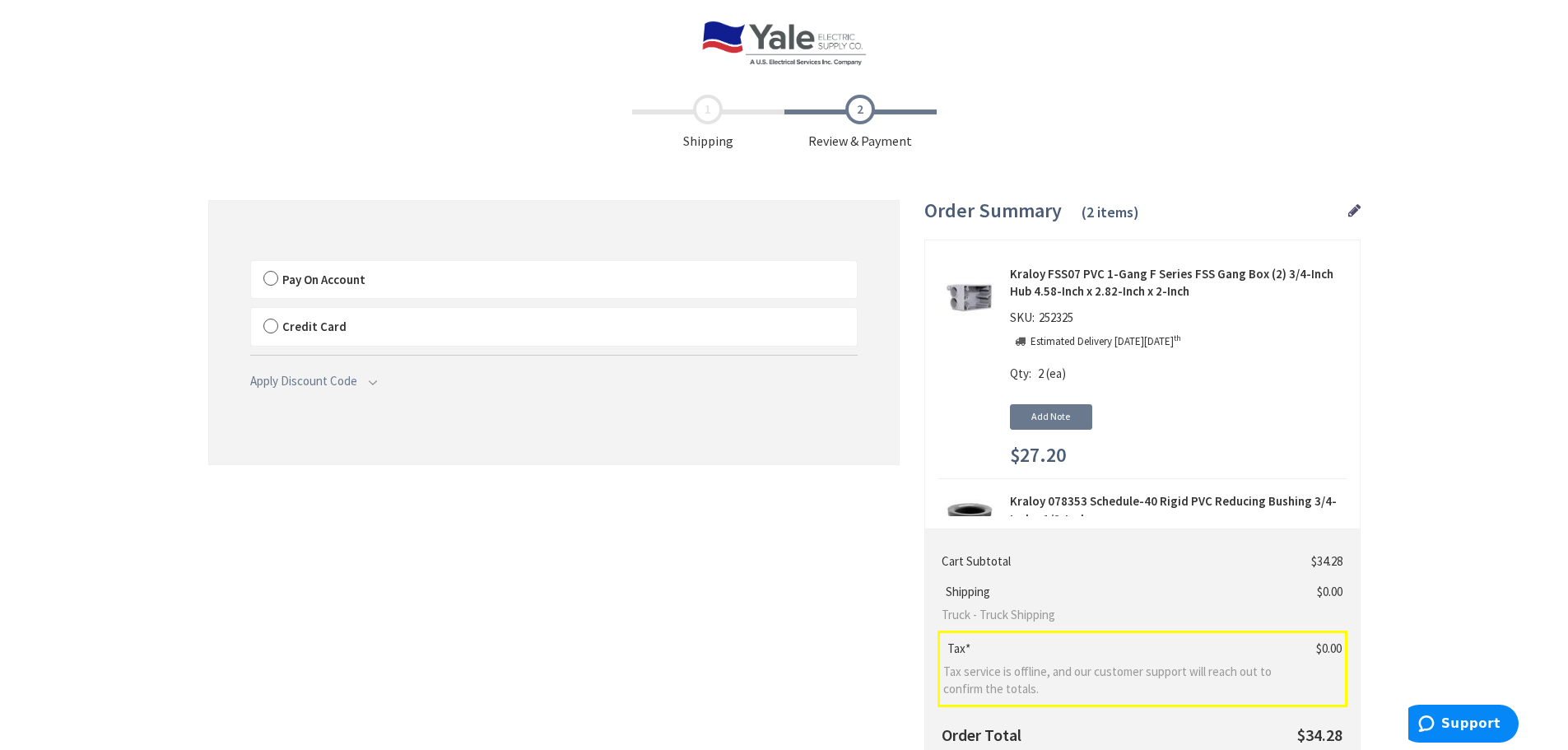
click at [286, 284] on span "Pay On Account" at bounding box center [324, 279] width 83 height 16
click at [251, 265] on input "Pay On Account" at bounding box center [251, 265] width 0 height 0
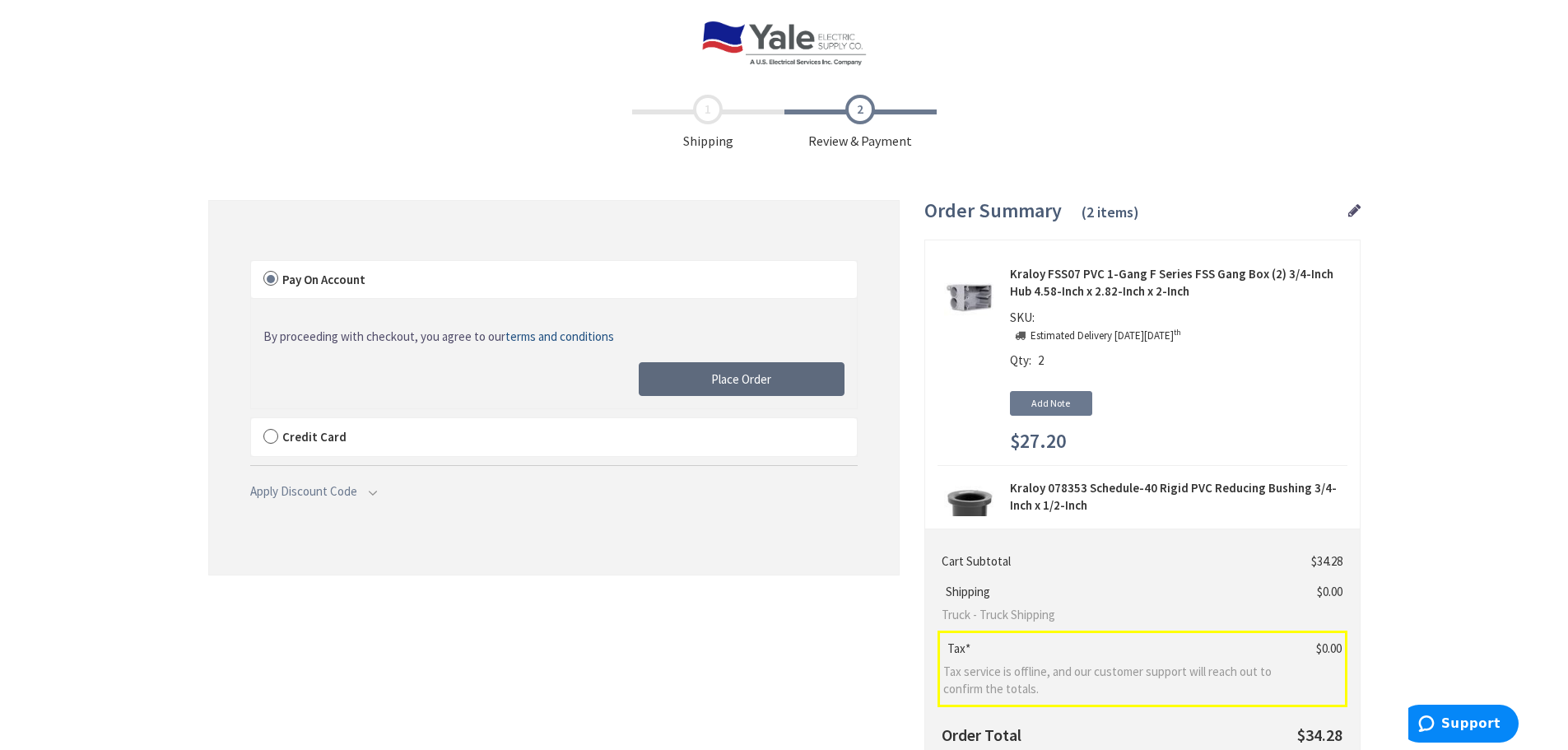
click at [731, 385] on span "Place Order" at bounding box center [740, 379] width 60 height 16
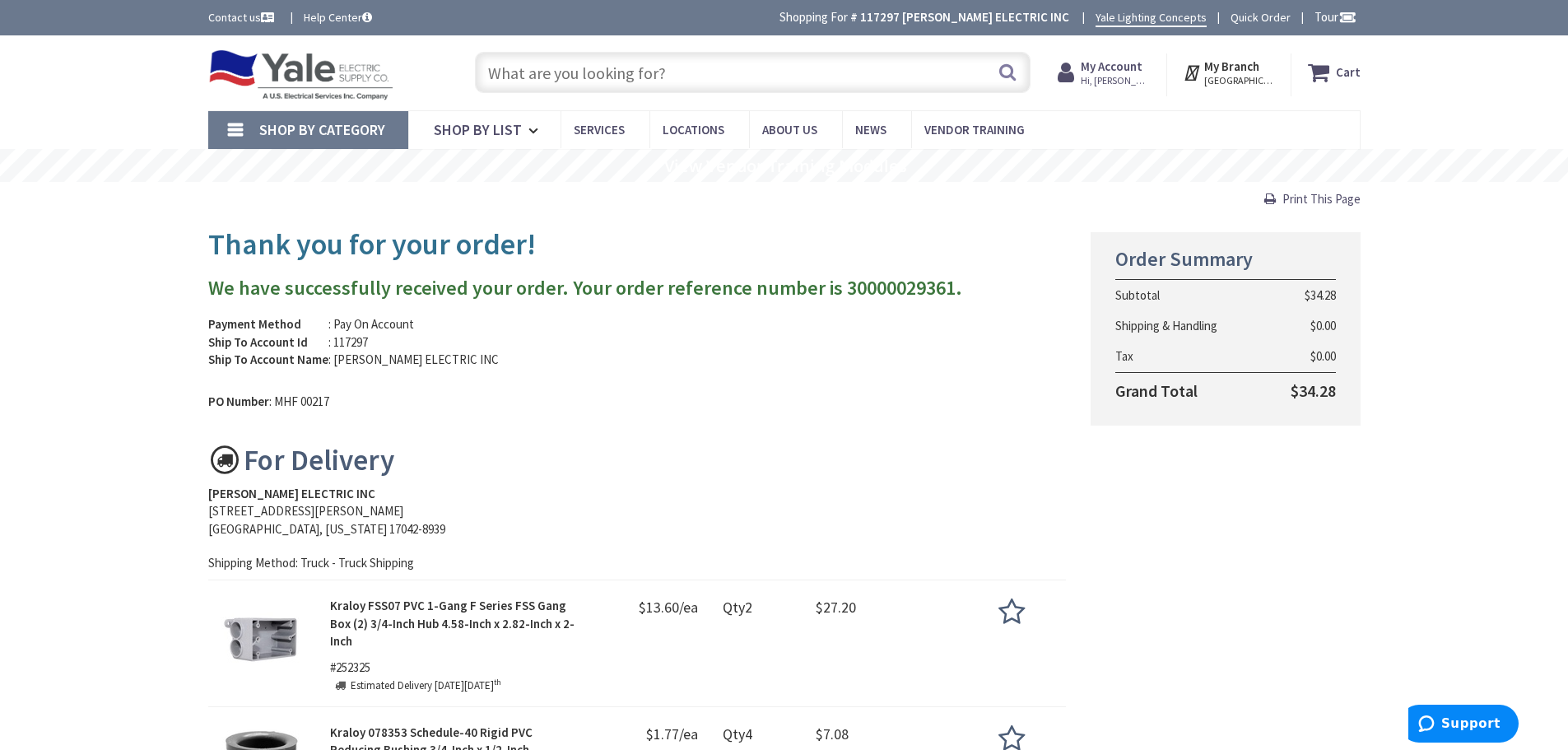
click at [576, 72] on input "text" at bounding box center [752, 72] width 555 height 41
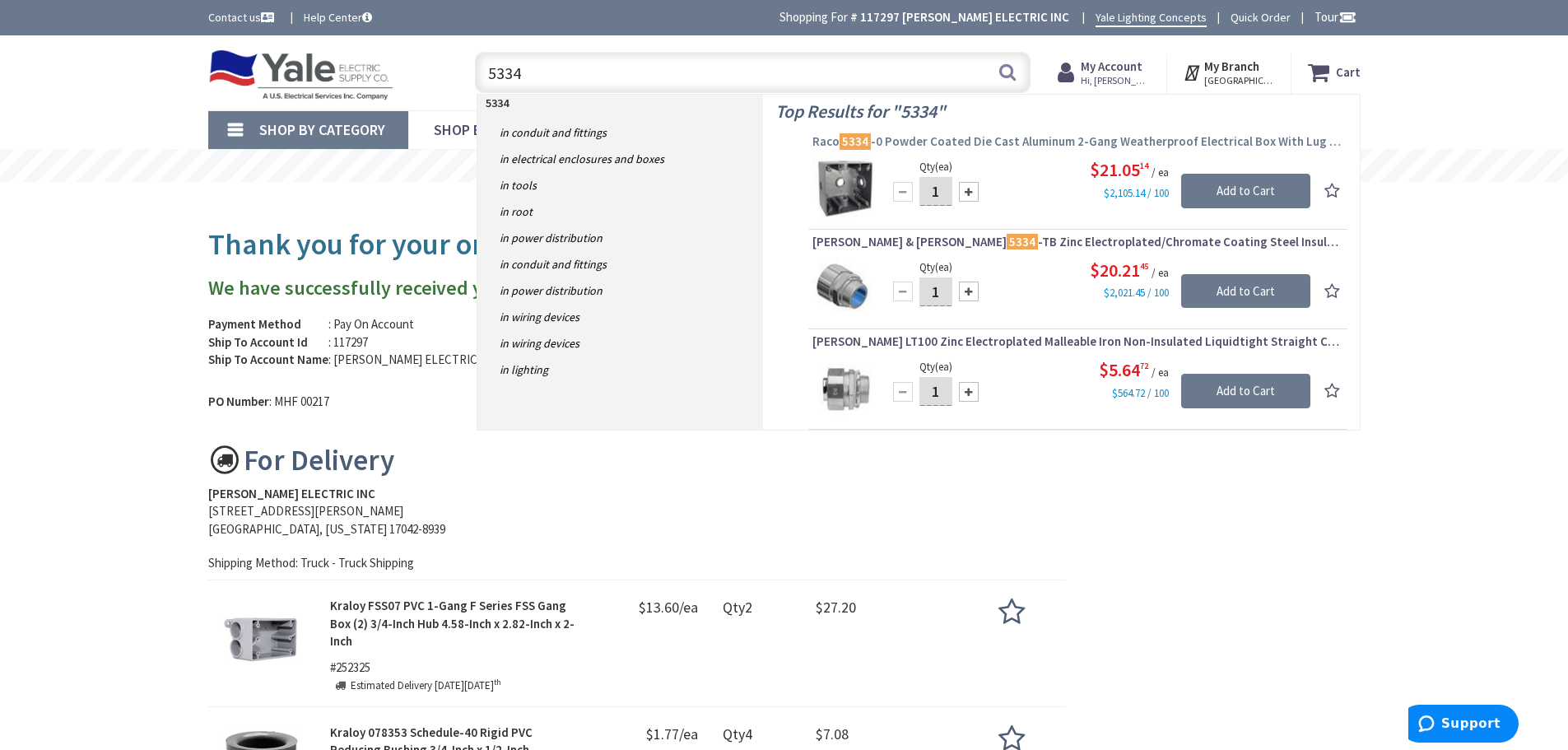
type input "5334"
click at [958, 142] on span "Raco 5334 -0 Powder Coated Die Cast Aluminum 2-Gang Weatherproof Electrical Box…" at bounding box center [1078, 141] width 531 height 16
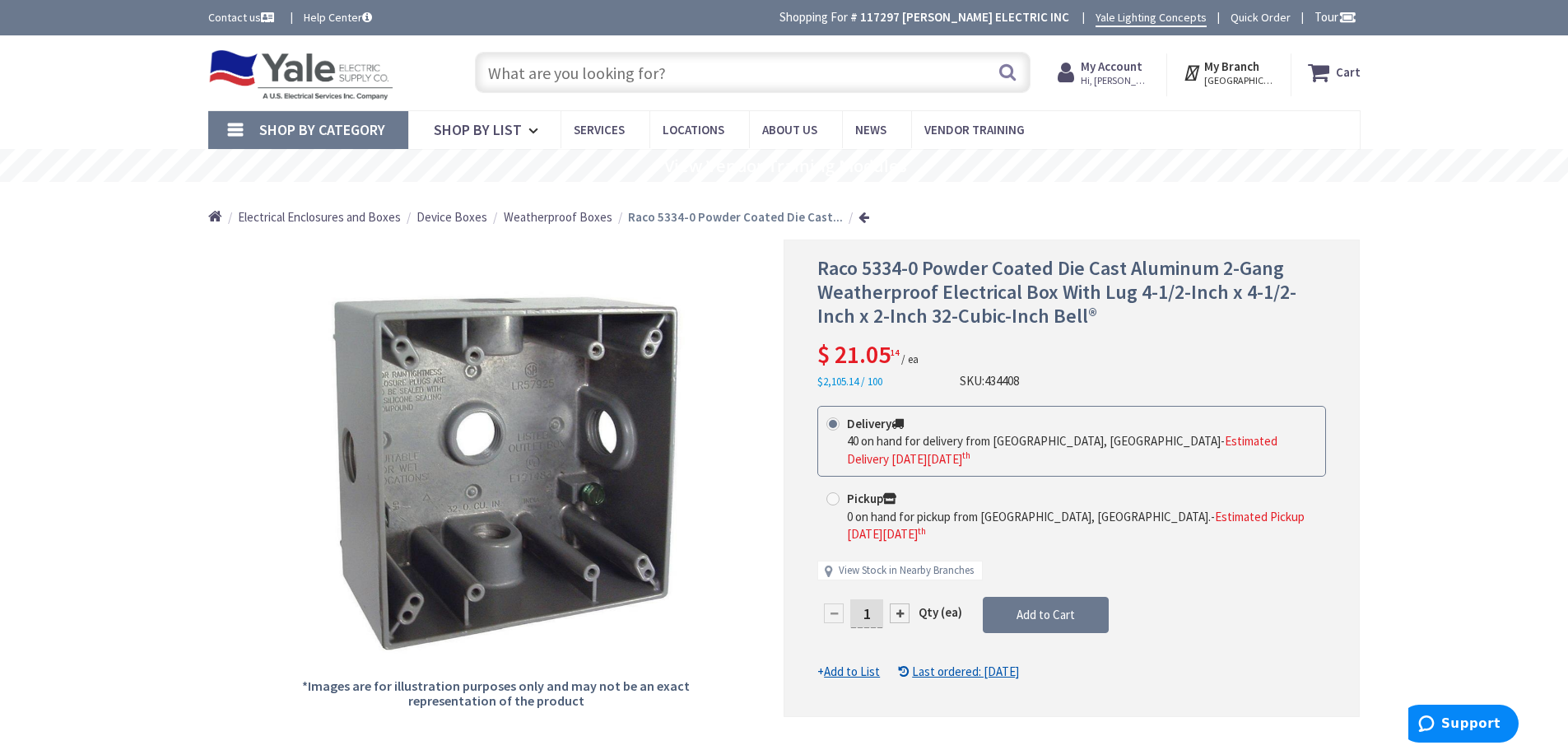
click at [579, 68] on input "text" at bounding box center [752, 72] width 555 height 41
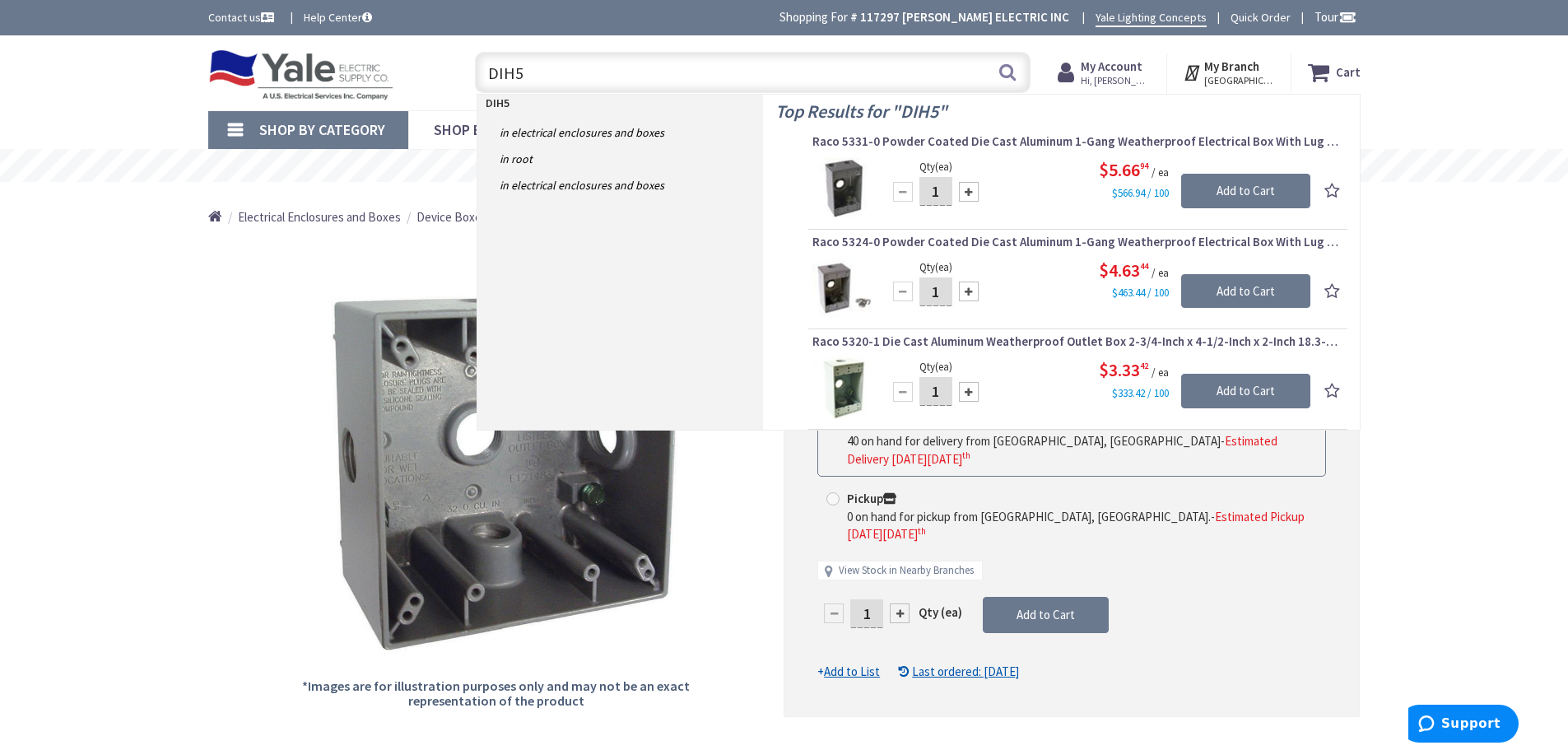
drag, startPoint x: 1430, startPoint y: 87, endPoint x: 1419, endPoint y: 83, distance: 11.7
click at [1430, 87] on div "Skip to Content Toggle Nav DIH5 DIH5 Search Cart My Cart Close" at bounding box center [784, 73] width 1568 height 75
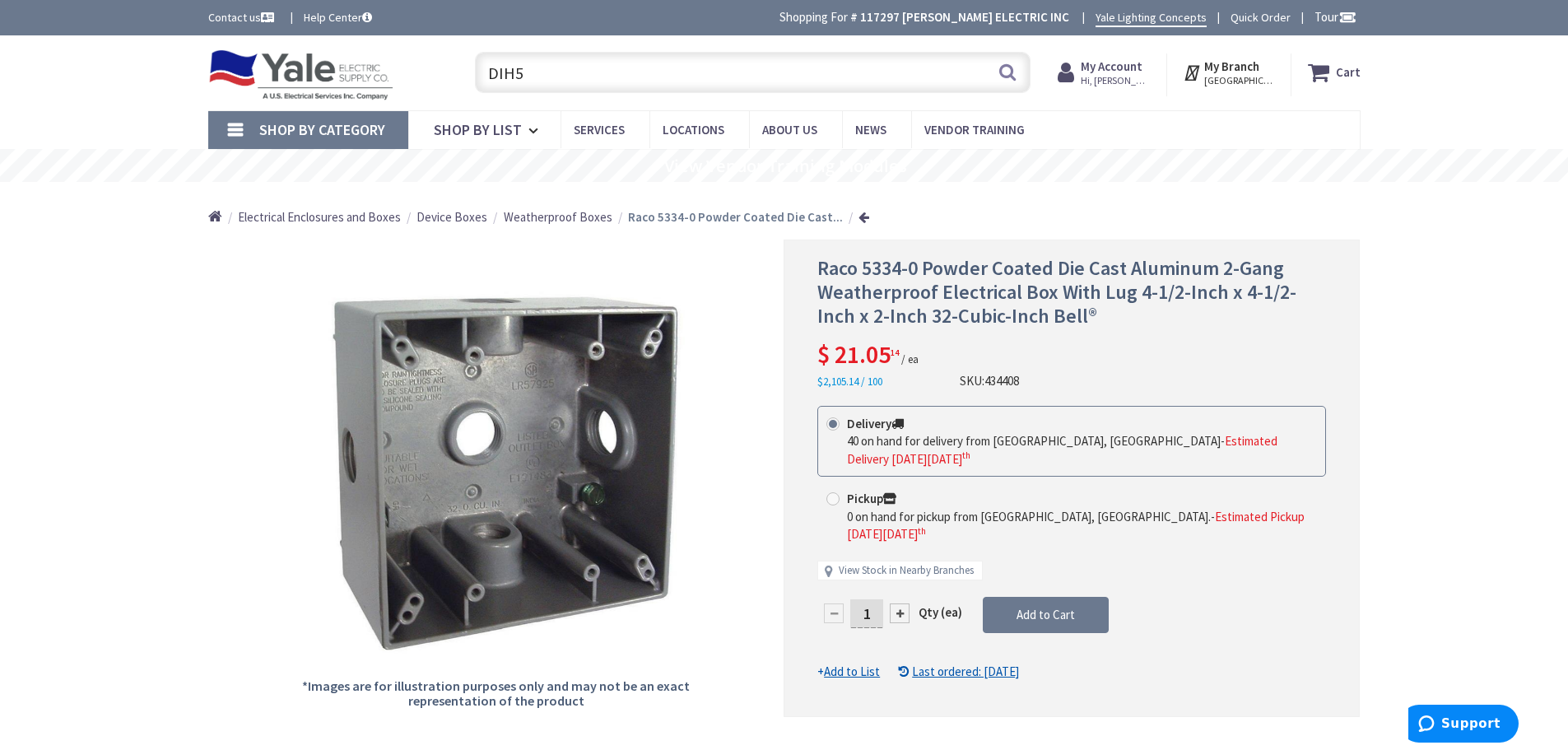
drag, startPoint x: 519, startPoint y: 75, endPoint x: 396, endPoint y: 96, distance: 124.8
click at [396, 96] on div "Toggle Nav DIH5 DIH5 Search Cart My Cart Close" at bounding box center [784, 73] width 1177 height 55
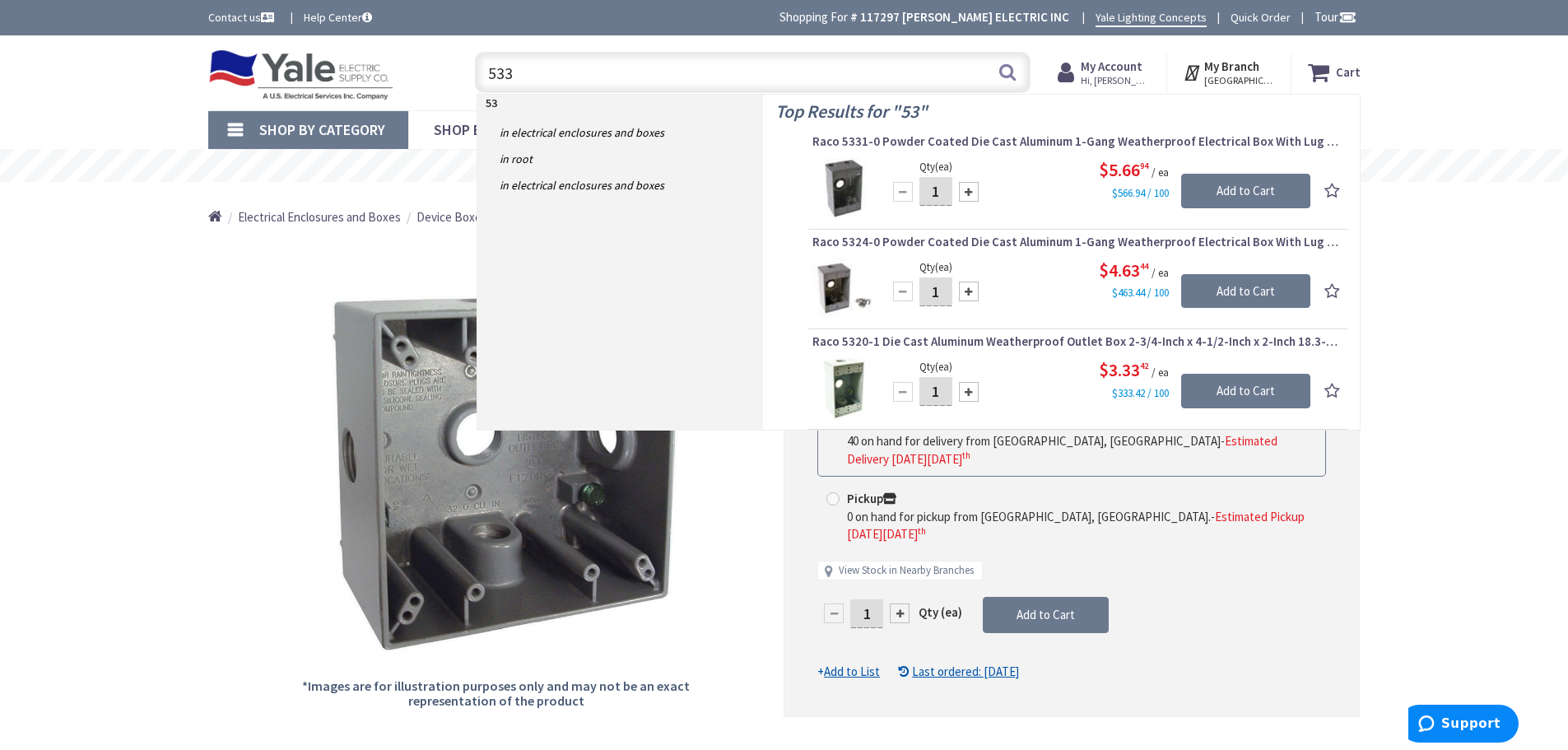
type input "5334"
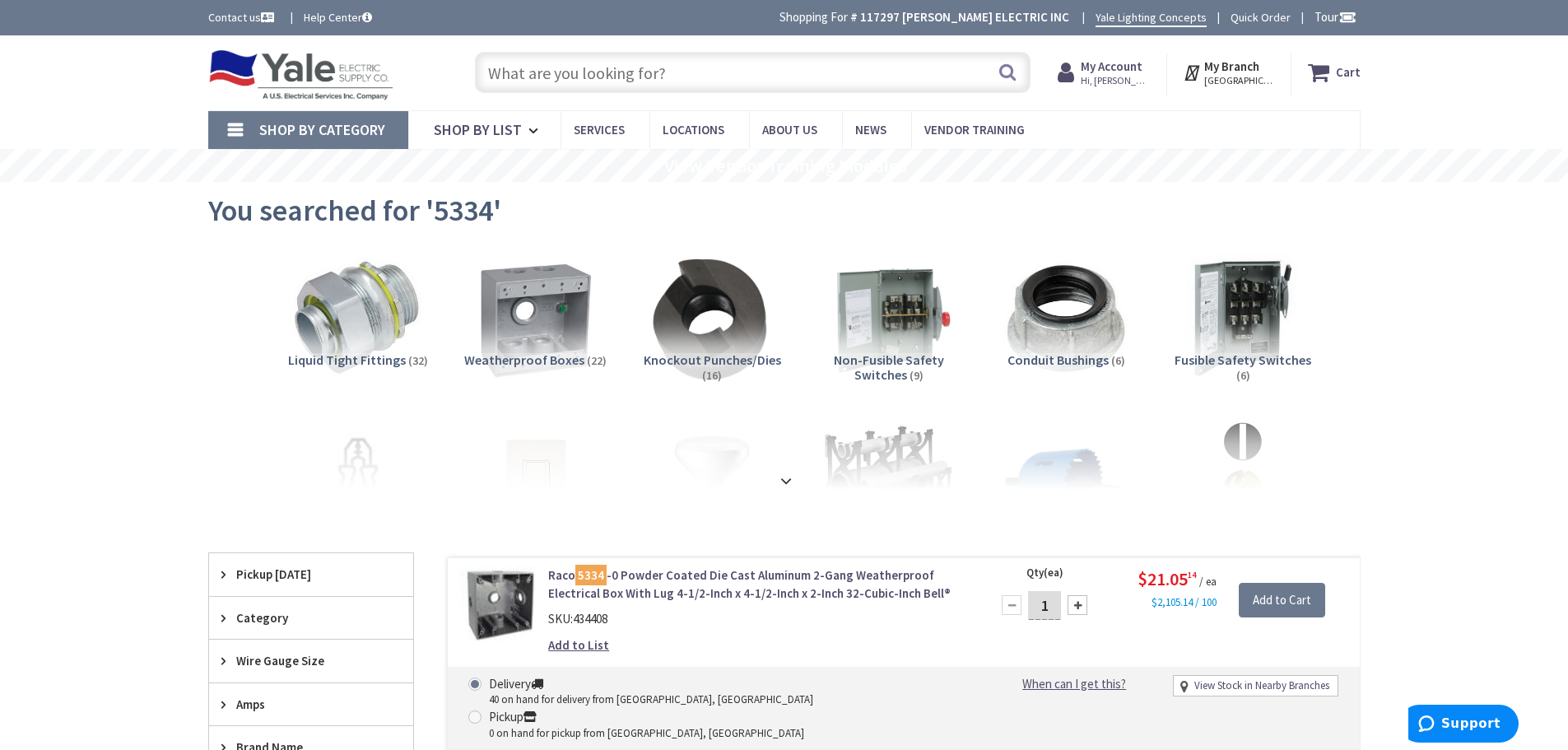
click at [693, 65] on input "text" at bounding box center [752, 72] width 555 height 41
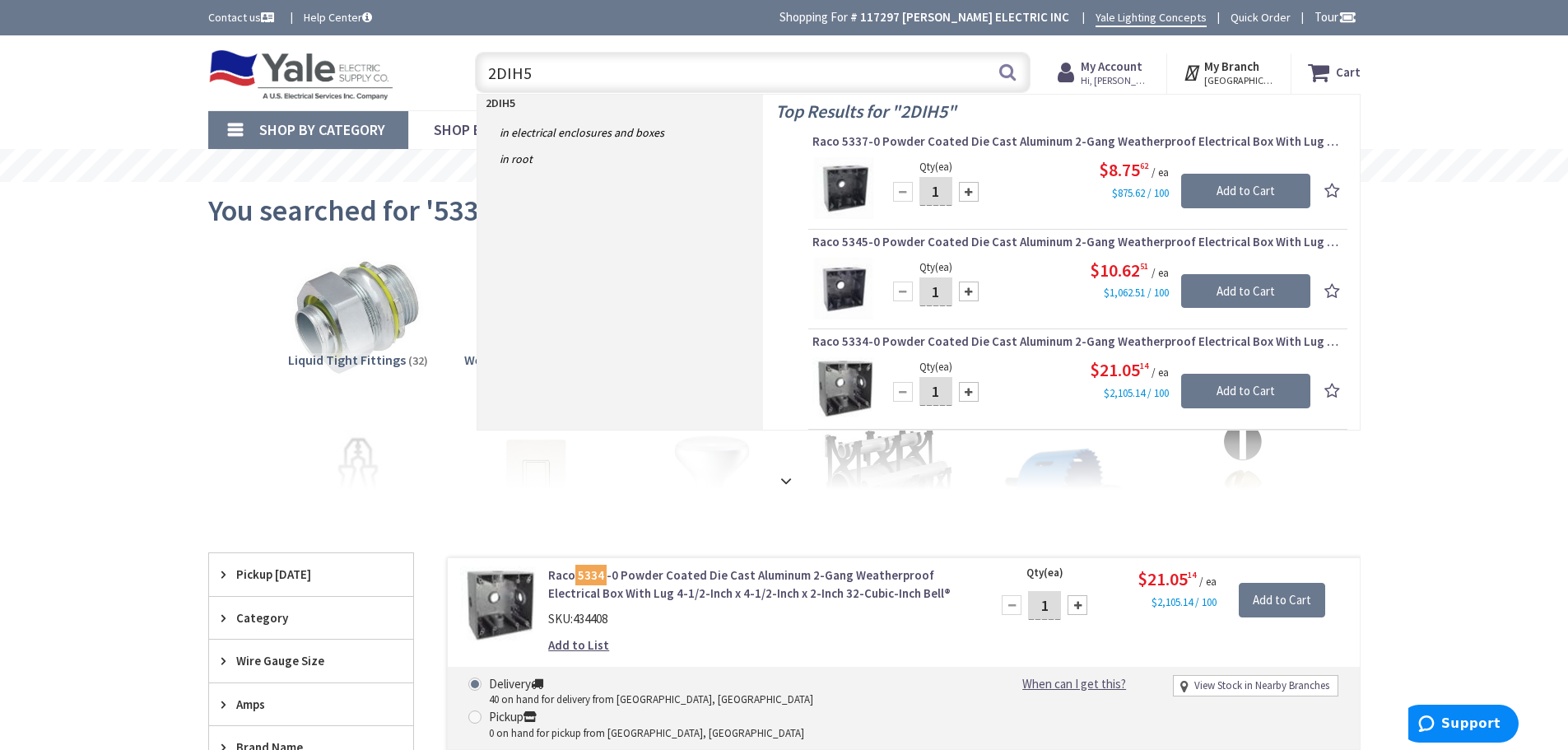
click at [508, 77] on input "2DIH5" at bounding box center [752, 72] width 555 height 41
type input "2IH5"
click at [1040, 141] on span "Raco 5337-0 Powder Coated Die Cast Aluminum 2-Gang Weatherproof Electrical Box …" at bounding box center [1078, 141] width 531 height 16
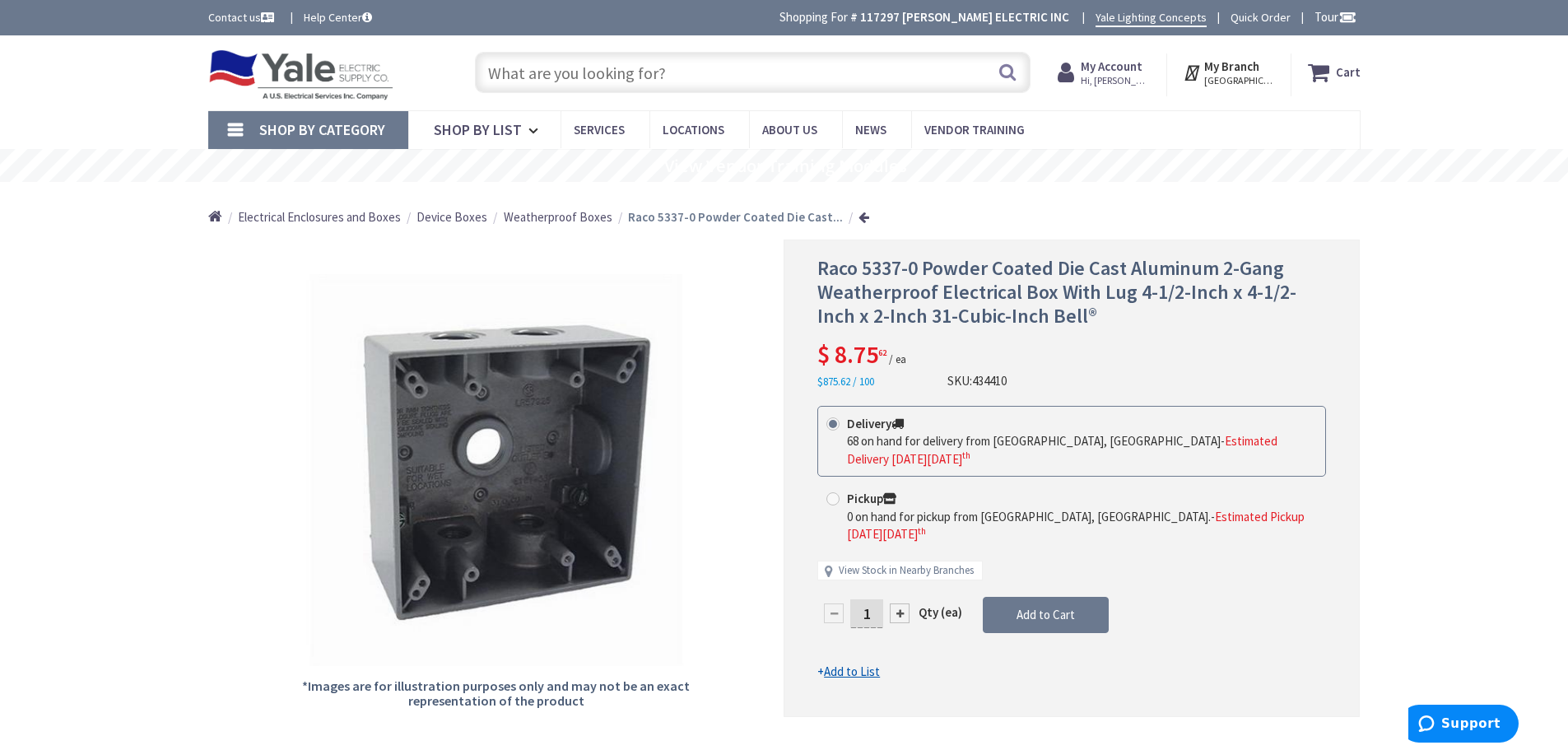
click at [607, 61] on input "text" at bounding box center [752, 72] width 555 height 41
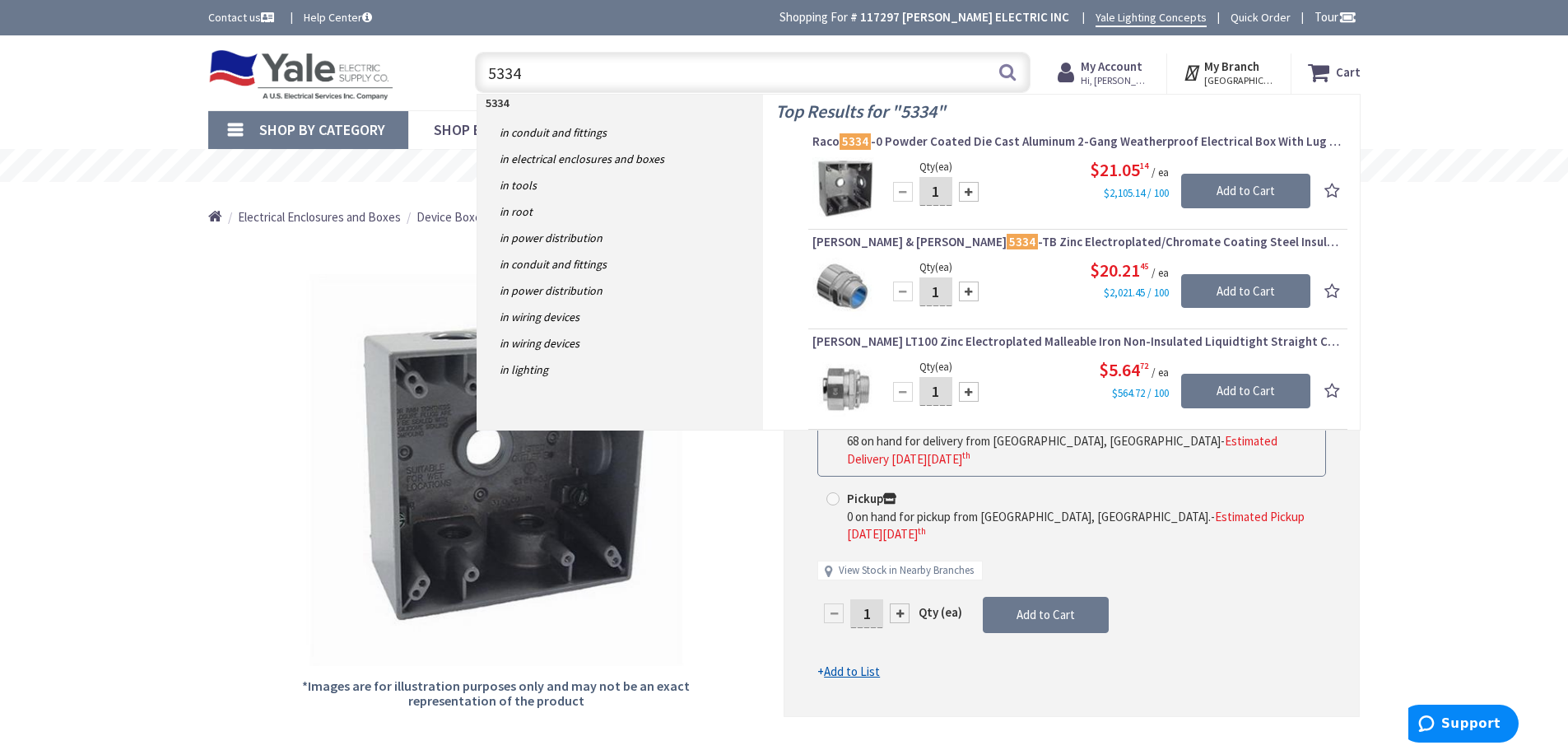
type input "5334"
click at [729, 489] on div "*Images are for illustration purposes only and may not be an exact representati…" at bounding box center [496, 478] width 576 height 477
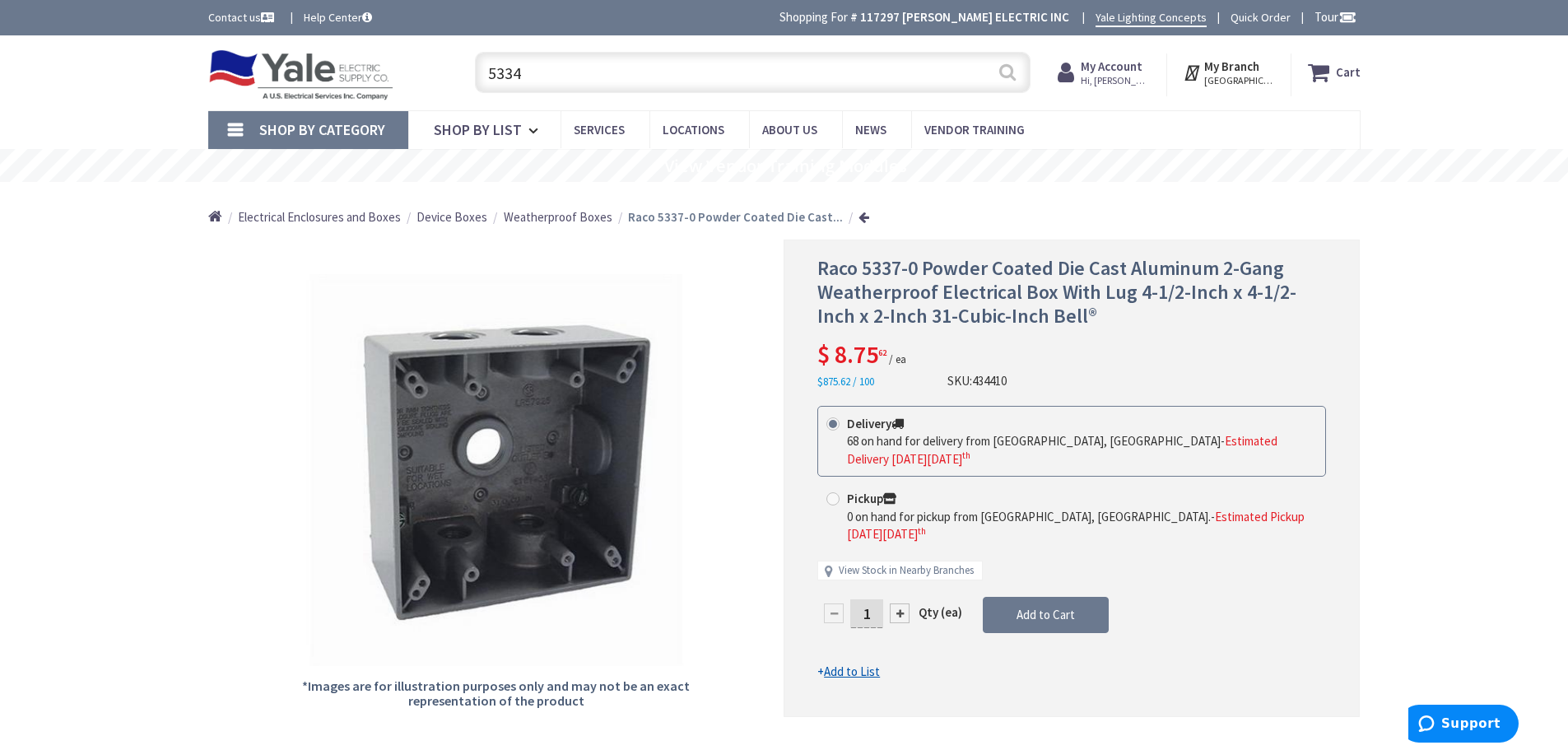
click at [1004, 74] on button "Search" at bounding box center [1007, 72] width 21 height 37
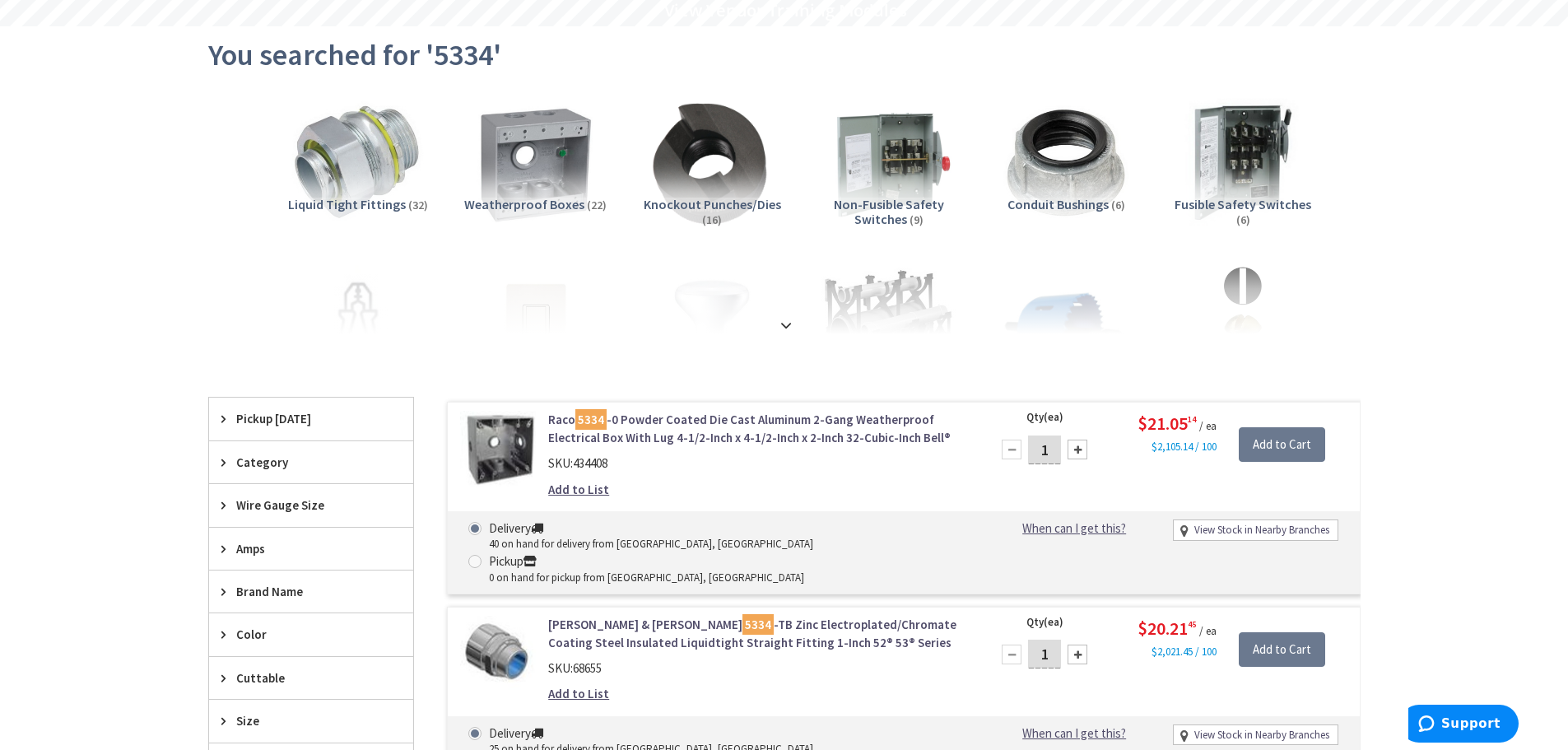
scroll to position [412, 0]
